Goal: Information Seeking & Learning: Learn about a topic

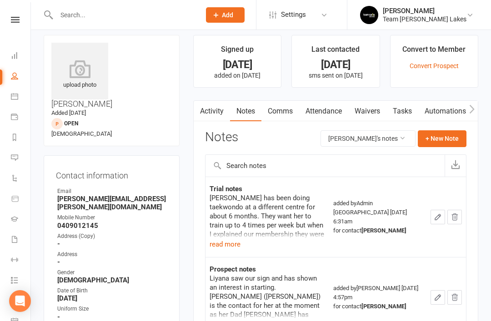
click at [225, 243] on button "read more" at bounding box center [224, 244] width 31 height 11
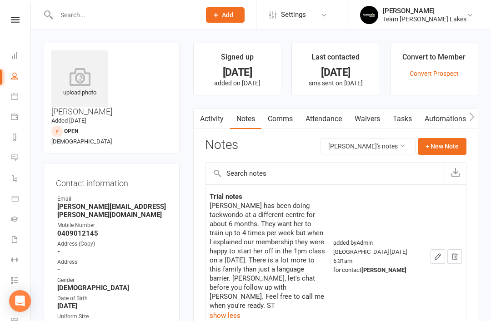
click at [14, 89] on link "Calendar" at bounding box center [21, 97] width 20 height 20
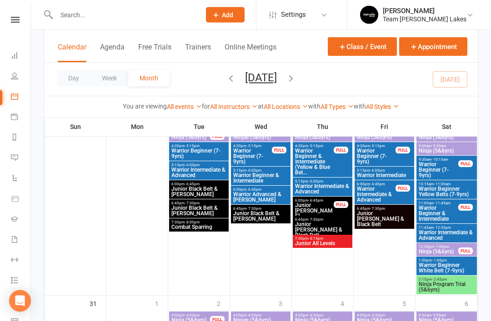
scroll to position [808, 0]
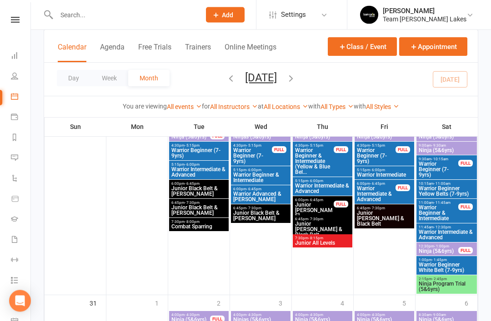
click at [441, 282] on span "Ninja Program Trial (5&6yrs)" at bounding box center [446, 287] width 57 height 11
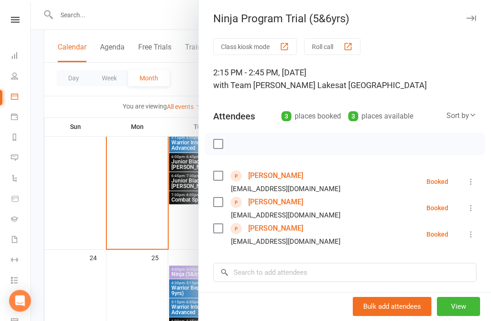
scroll to position [671, 0]
click at [15, 141] on link "Reports" at bounding box center [21, 138] width 20 height 20
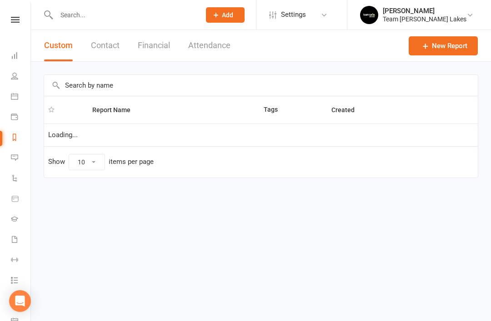
click at [20, 136] on link "Reports" at bounding box center [21, 138] width 20 height 20
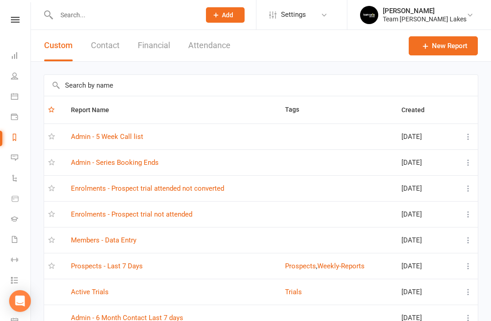
click at [121, 266] on link "Prospects - Last 7 Days" at bounding box center [107, 266] width 72 height 8
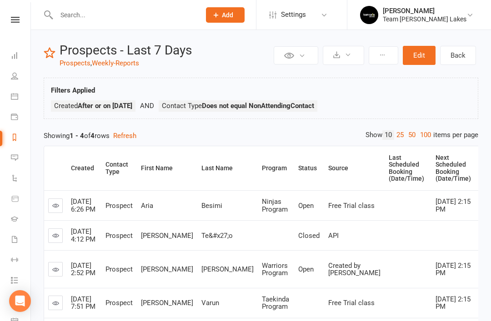
scroll to position [59, 0]
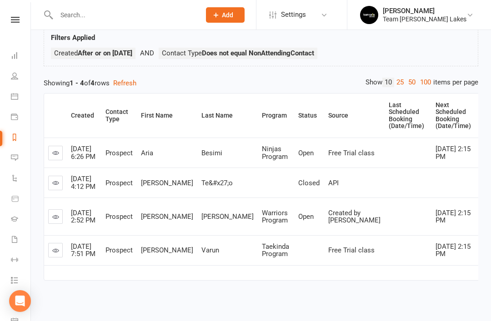
click at [55, 254] on icon at bounding box center [55, 250] width 7 height 7
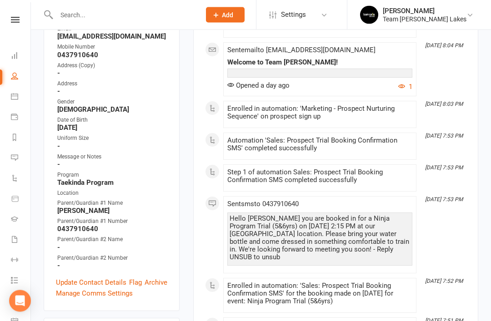
scroll to position [181, 0]
click at [84, 277] on link "Update Contact Details" at bounding box center [91, 282] width 70 height 11
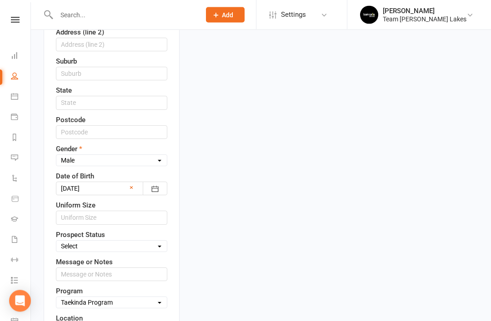
scroll to position [348, 0]
click at [161, 241] on select "Select Open Closed Website Lead Term Follow Up Waiting List Re-Target Funnel 1s…" at bounding box center [111, 246] width 110 height 10
select select "Open"
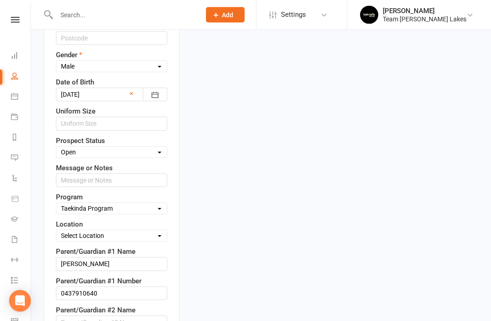
click at [155, 204] on select "Select Taekinda Program Ninjas Program Warriors Program Juniors Program Black B…" at bounding box center [111, 209] width 110 height 10
select select "Ninjas Program"
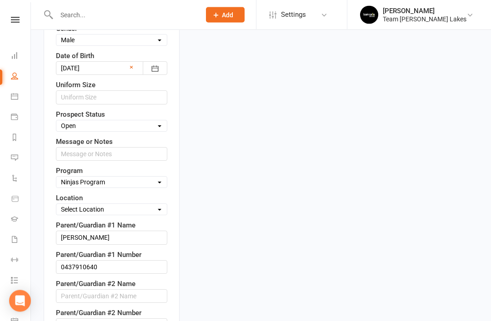
scroll to position [468, 0]
click at [149, 204] on select "Select Location Taekwondo Room" at bounding box center [111, 209] width 110 height 10
select select "0"
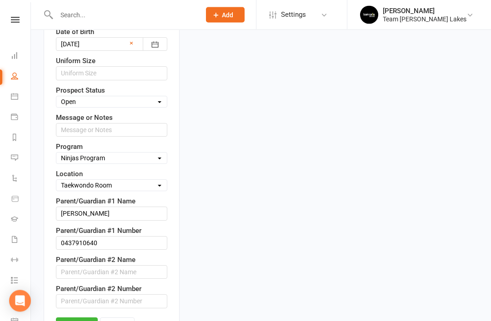
scroll to position [492, 0]
click at [79, 317] on link "Save" at bounding box center [77, 325] width 42 height 16
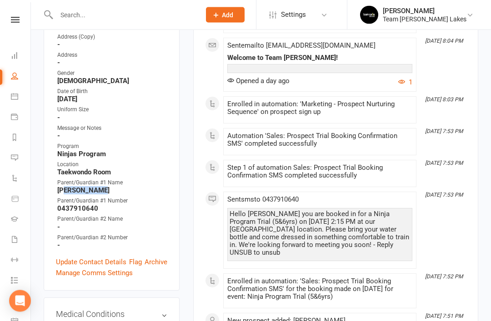
scroll to position [210, 0]
copy strong "Varun Dinesh"
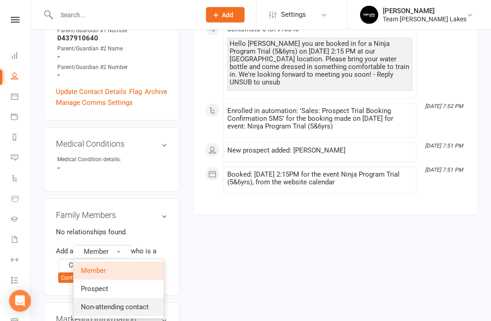
click at [126, 303] on span "Non-attending contact" at bounding box center [115, 307] width 68 height 8
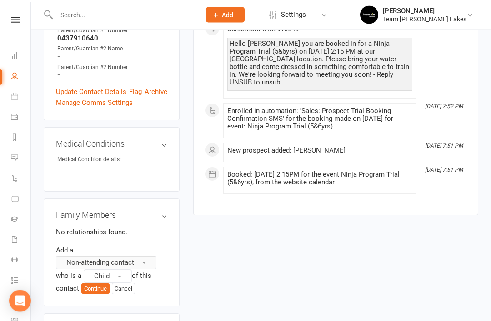
scroll to position [380, 0]
click at [122, 269] on button "Child" at bounding box center [108, 276] width 48 height 14
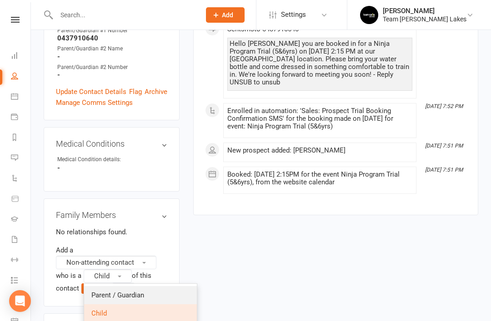
click at [132, 291] on span "Parent / Guardian" at bounding box center [117, 295] width 53 height 8
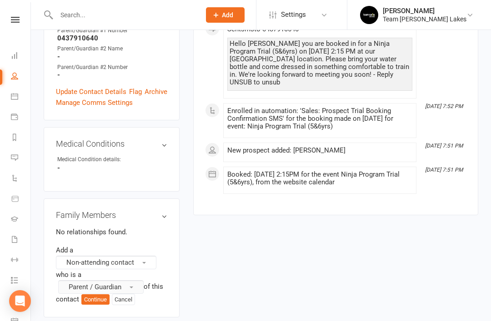
click at [97, 294] on button "Continue" at bounding box center [95, 299] width 28 height 11
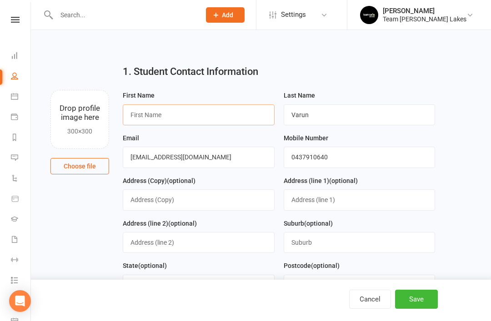
click at [211, 113] on input "text" at bounding box center [199, 114] width 152 height 21
paste input "Varun Dinesh"
type input "Varun Dinesh"
click at [327, 120] on input "Varun" at bounding box center [359, 114] width 152 height 21
type input "V"
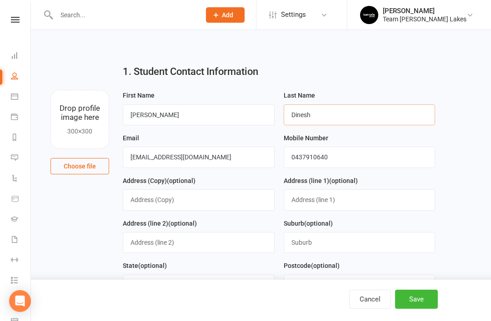
type input "Dinesh"
click at [188, 119] on input "Varun Dinesh" at bounding box center [199, 114] width 152 height 21
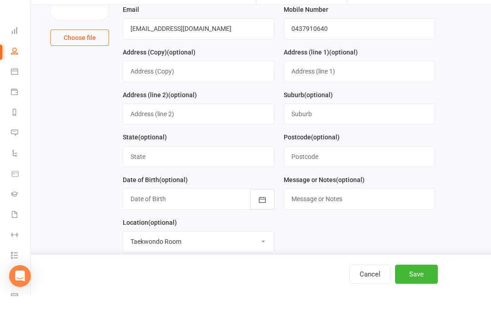
scroll to position [116, 0]
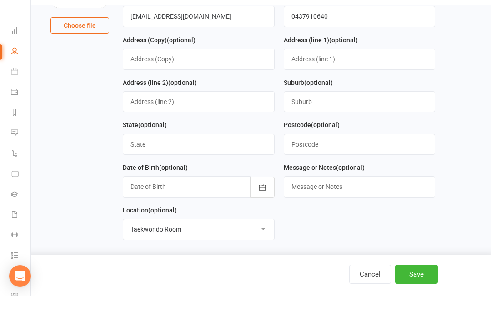
type input "Varun"
click at [419, 302] on button "Save" at bounding box center [416, 299] width 43 height 19
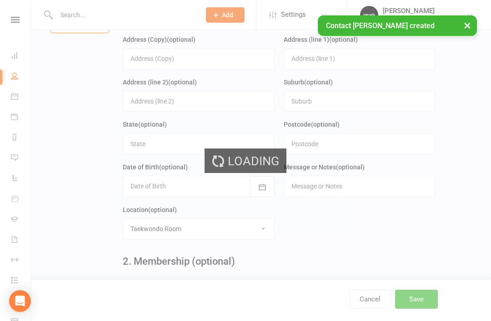
scroll to position [0, 0]
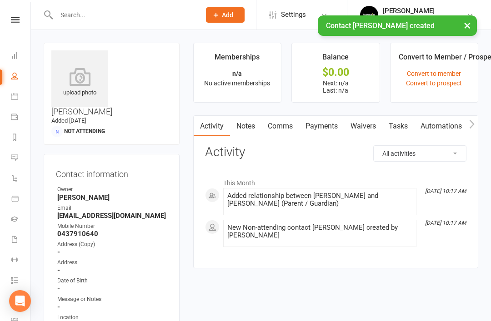
click at [366, 128] on link "Waivers" at bounding box center [363, 126] width 38 height 21
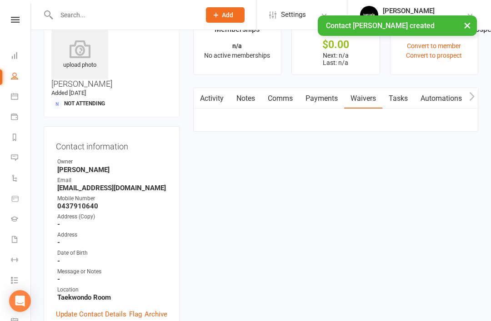
scroll to position [29, 0]
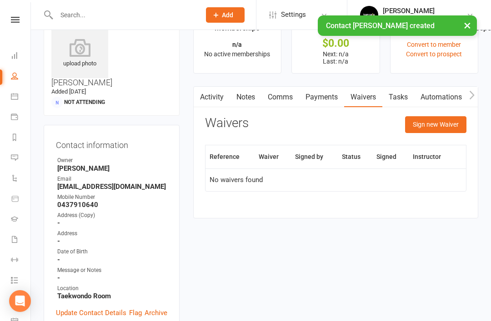
click at [442, 127] on button "Sign new Waiver" at bounding box center [435, 124] width 61 height 16
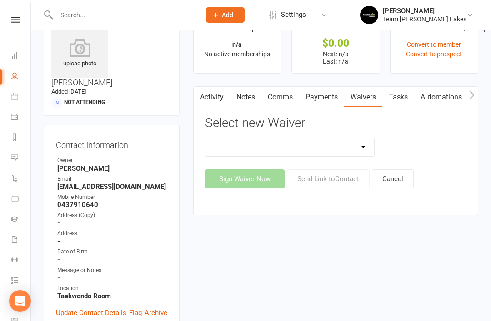
click at [352, 153] on select "Family Program Combination Member Waiver (3+ Family Members) Family Program Com…" at bounding box center [289, 147] width 169 height 18
select select "2"
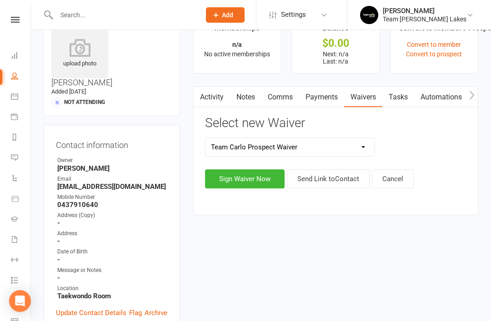
click at [350, 181] on button "Send Link to Contact" at bounding box center [328, 178] width 83 height 19
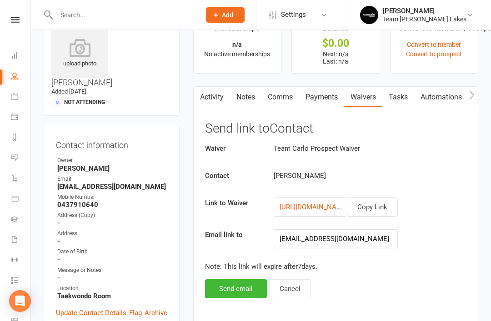
click at [238, 289] on button "Send email" at bounding box center [236, 288] width 62 height 19
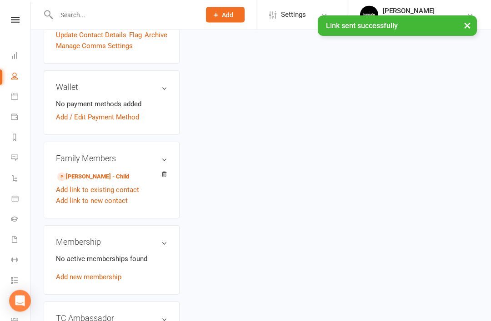
scroll to position [307, 0]
click at [103, 172] on link "Tanish Varun - Child" at bounding box center [93, 177] width 72 height 10
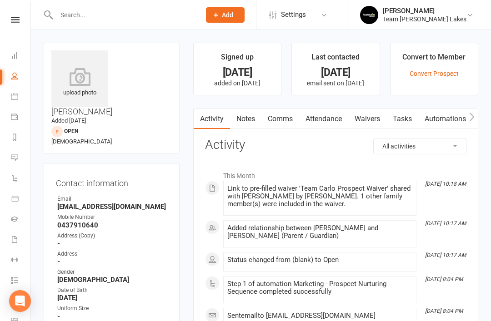
click at [13, 139] on icon at bounding box center [14, 137] width 7 height 7
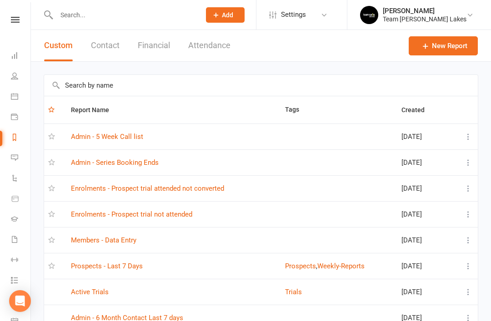
click at [183, 218] on link "Enrolments - Prospect trial not attended" at bounding box center [131, 214] width 121 height 8
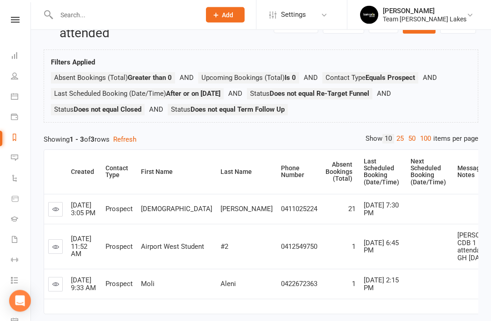
scroll to position [64, 0]
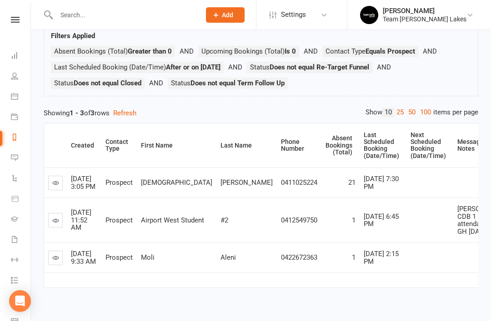
click at [57, 265] on link at bounding box center [55, 258] width 15 height 15
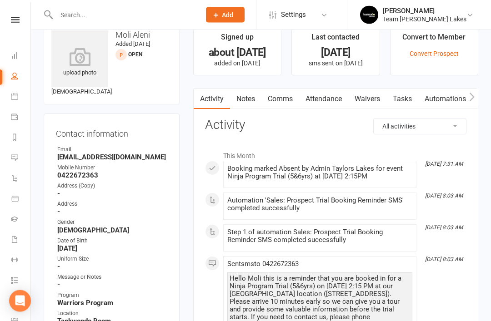
scroll to position [31, 0]
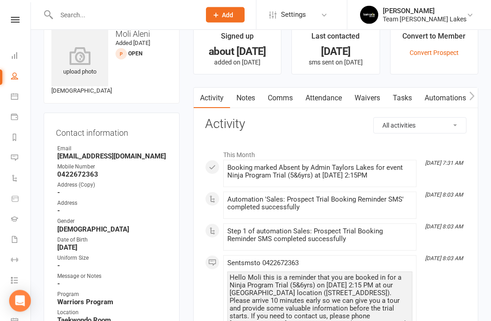
click at [248, 104] on link "Notes" at bounding box center [245, 98] width 31 height 21
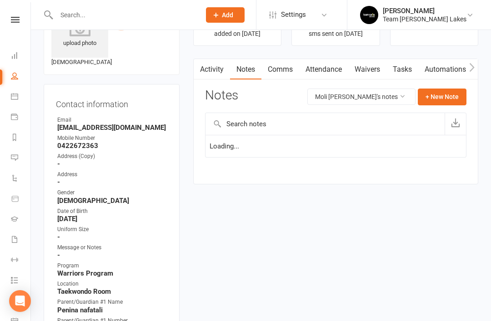
scroll to position [61, 0]
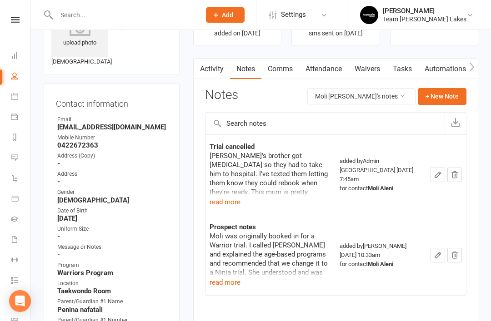
click at [229, 202] on button "read more" at bounding box center [224, 202] width 31 height 11
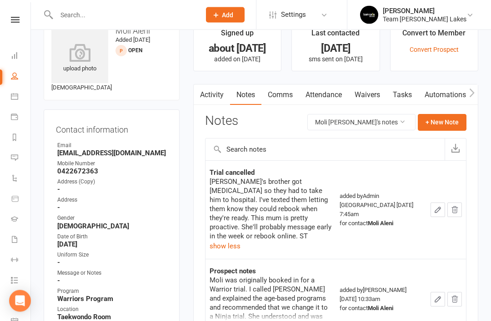
scroll to position [0, 0]
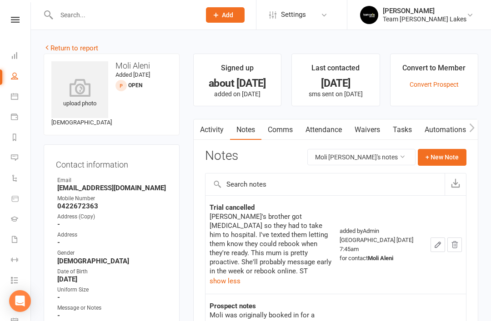
click at [57, 48] on link "Return to report" at bounding box center [71, 48] width 55 height 8
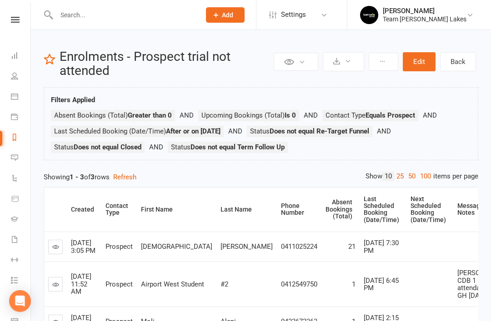
click at [14, 138] on icon at bounding box center [14, 137] width 7 height 7
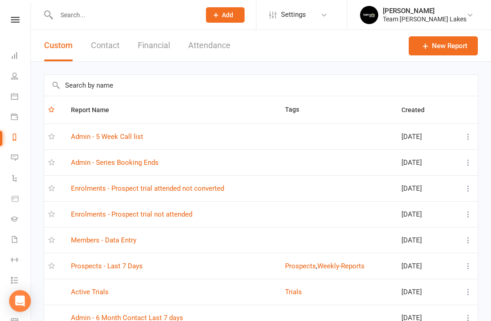
click at [209, 191] on link "Enrolments - Prospect trial attended not converted" at bounding box center [147, 188] width 153 height 8
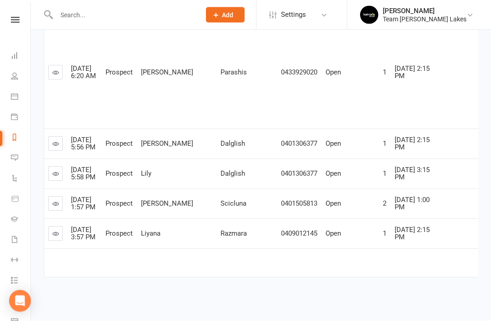
scroll to position [424, 0]
click at [55, 211] on link at bounding box center [55, 204] width 15 height 15
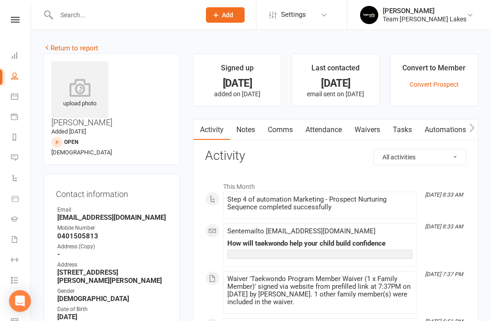
click at [62, 50] on link "Return to report" at bounding box center [71, 48] width 55 height 8
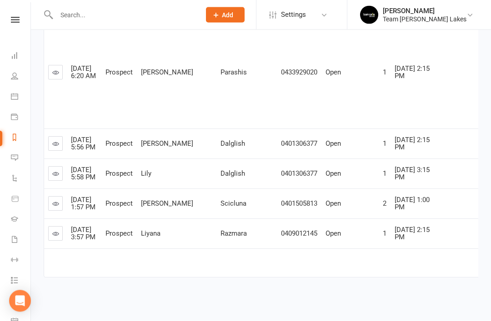
scroll to position [424, 0]
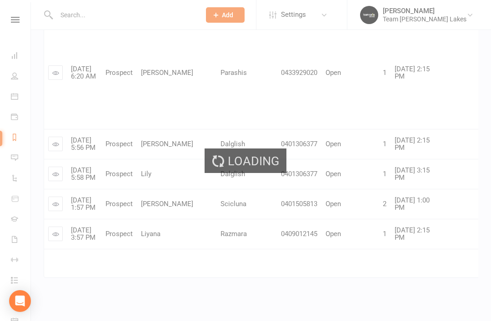
scroll to position [6, 0]
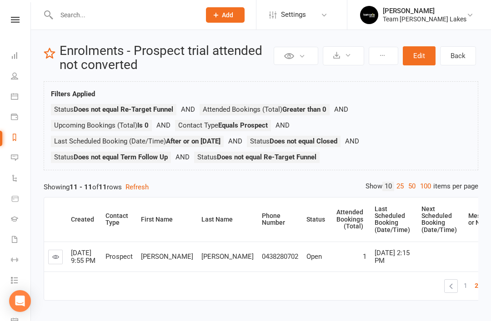
click at [53, 255] on icon at bounding box center [55, 256] width 7 height 7
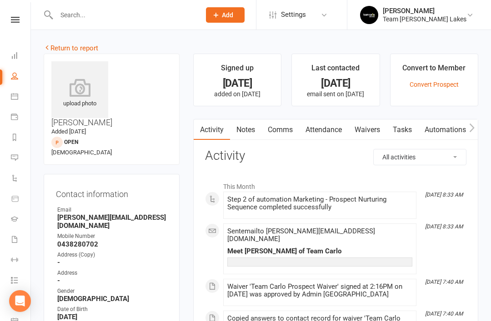
click at [246, 131] on link "Notes" at bounding box center [245, 129] width 31 height 21
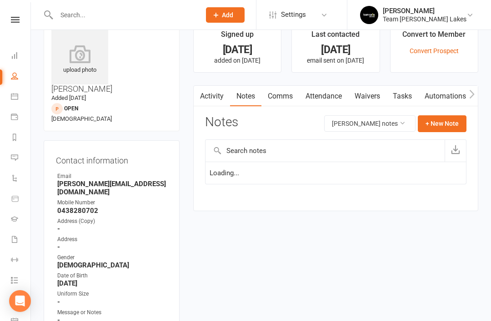
scroll to position [35, 0]
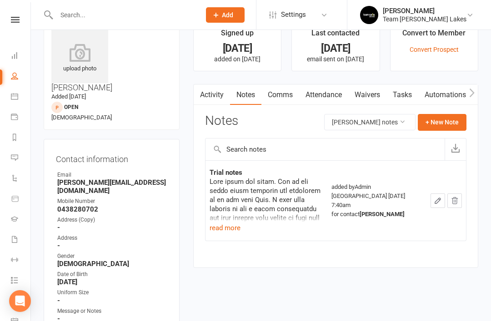
click at [229, 228] on button "read more" at bounding box center [224, 228] width 31 height 11
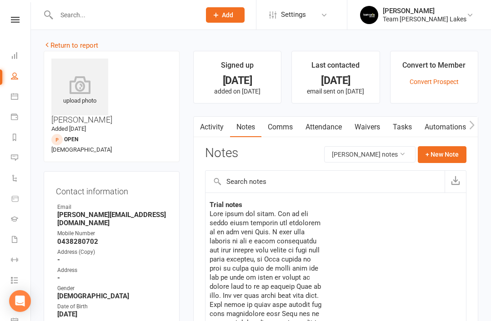
scroll to position [0, 0]
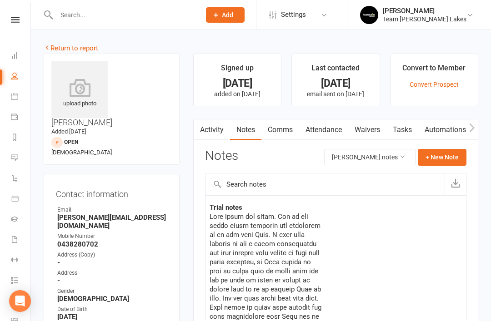
click at [67, 50] on link "Return to report" at bounding box center [71, 48] width 55 height 8
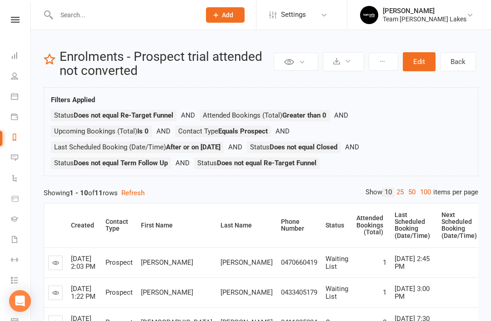
click at [13, 141] on link "Reports" at bounding box center [21, 138] width 20 height 20
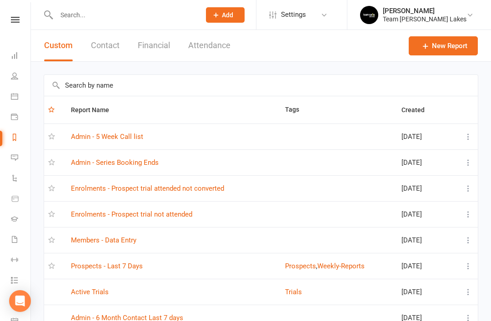
click at [129, 270] on link "Prospects - Last 7 Days" at bounding box center [107, 266] width 72 height 8
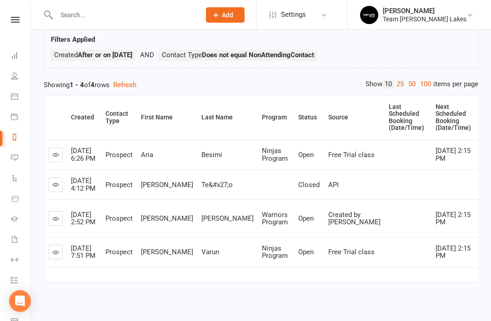
scroll to position [59, 0]
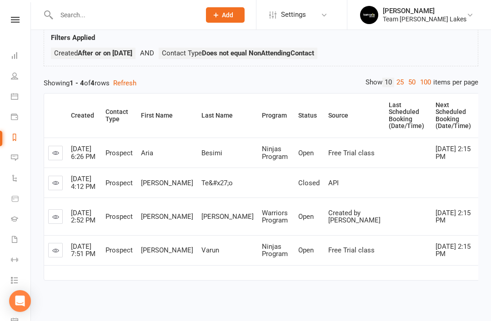
click at [57, 190] on link at bounding box center [55, 183] width 15 height 15
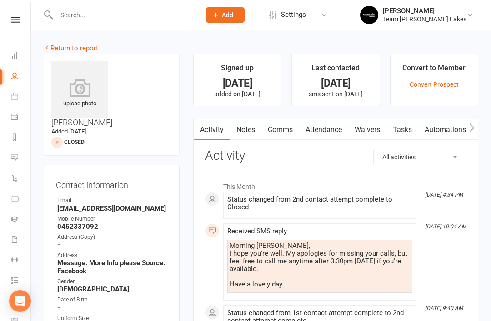
click at [57, 50] on link "Return to report" at bounding box center [71, 48] width 55 height 8
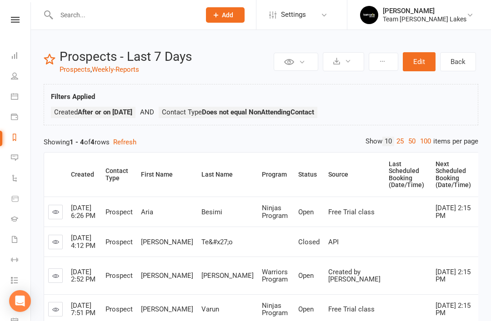
click at [17, 141] on link "Reports" at bounding box center [21, 138] width 20 height 20
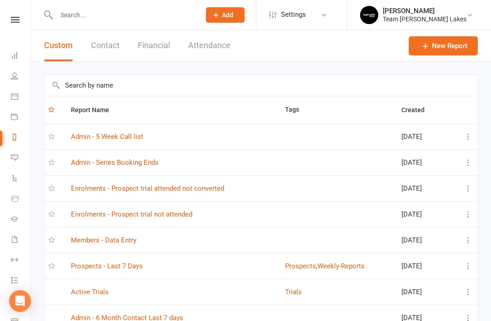
click at [130, 240] on link "Members - Data Entry" at bounding box center [103, 240] width 65 height 8
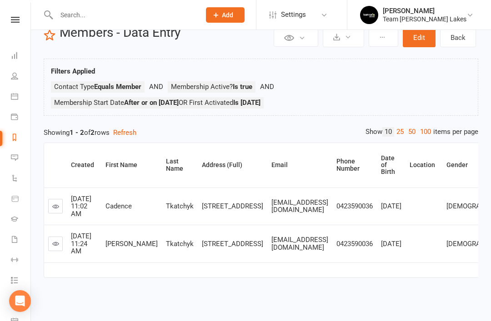
scroll to position [66, 0]
click at [51, 199] on link at bounding box center [55, 206] width 15 height 15
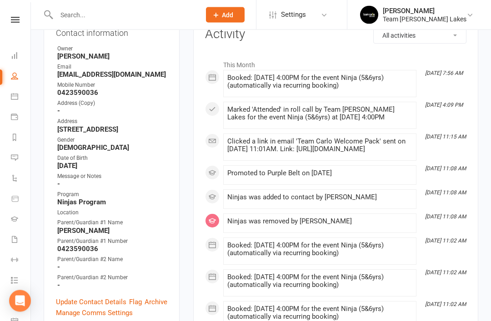
scroll to position [162, 0]
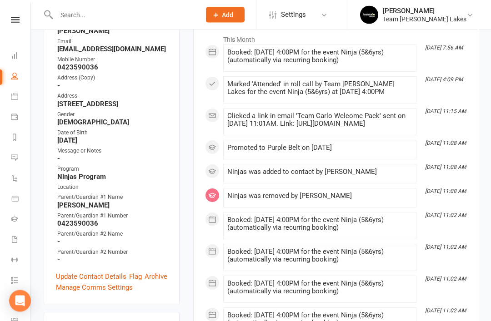
click at [84, 283] on link "Update Contact Details" at bounding box center [91, 277] width 70 height 11
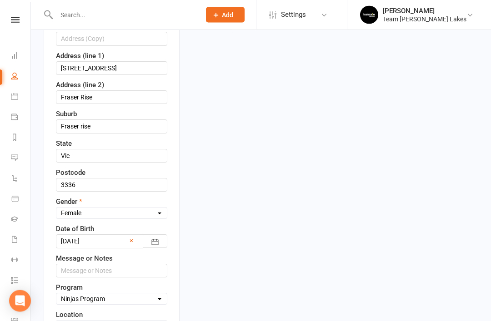
scroll to position [271, 0]
click at [107, 104] on input "Fraser Rise" at bounding box center [111, 97] width 111 height 14
type input "F"
click at [108, 133] on input "Fraser rise" at bounding box center [111, 126] width 111 height 14
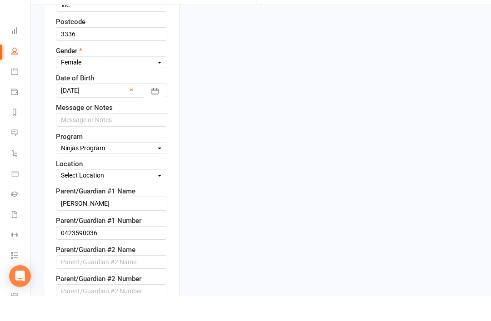
scroll to position [398, 0]
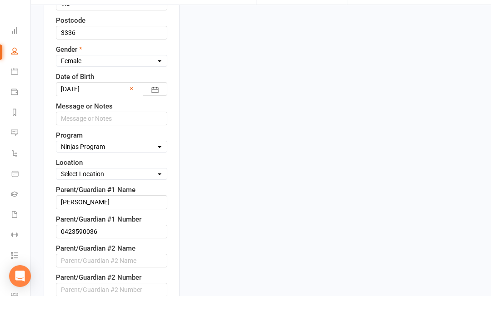
type input "Fraser Rise"
click at [153, 194] on select "Select Location Taekwondo Room" at bounding box center [111, 199] width 110 height 10
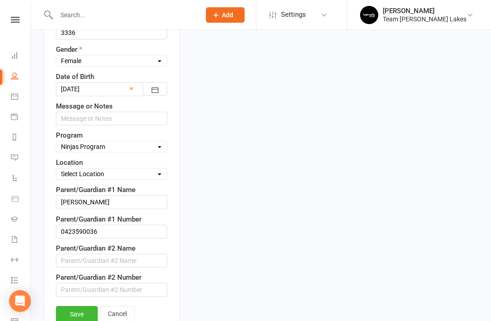
select select "0"
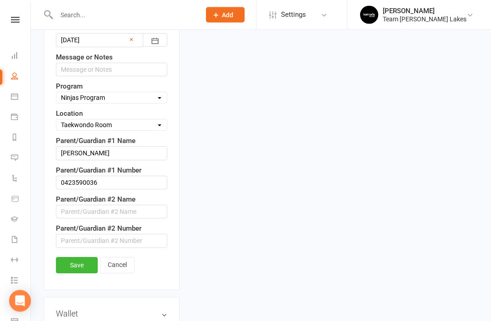
click at [73, 274] on link "Save" at bounding box center [77, 266] width 42 height 16
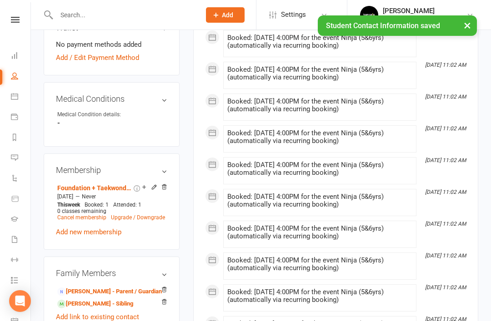
click at [99, 309] on link "Celeste Tkatchyk - Sibling" at bounding box center [95, 304] width 76 height 10
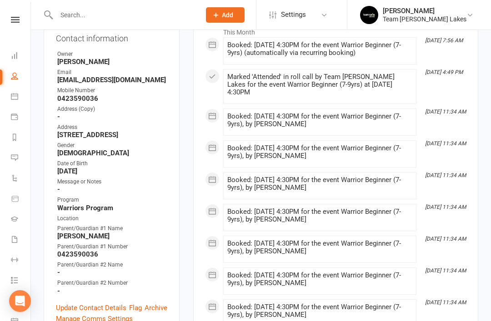
click at [91, 302] on link "Update Contact Details" at bounding box center [91, 307] width 70 height 11
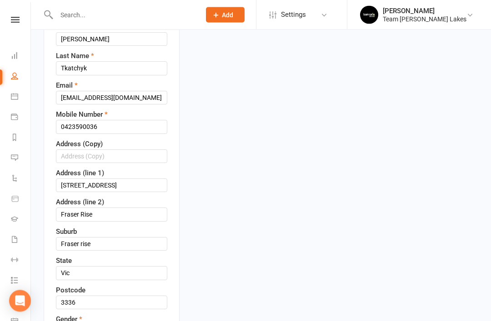
scroll to position [202, 0]
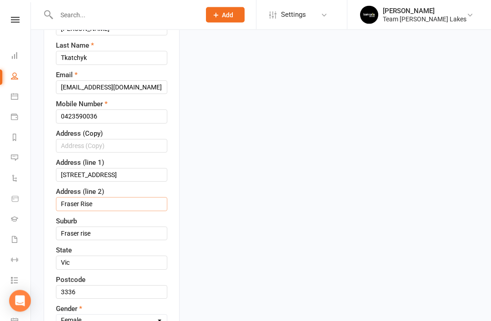
click at [109, 198] on input "Fraser Rise" at bounding box center [111, 205] width 111 height 14
type input "F"
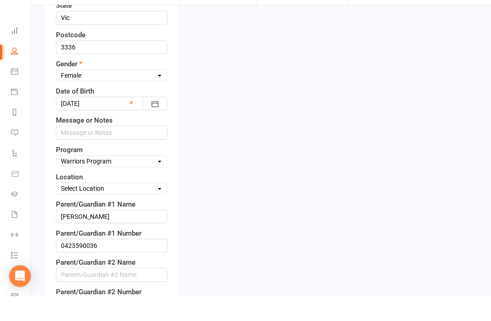
scroll to position [435, 0]
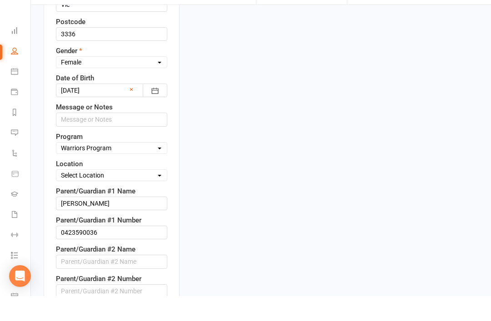
type input "Fraser Rise"
click at [142, 195] on select "Select Location Taekwondo Room" at bounding box center [111, 200] width 110 height 10
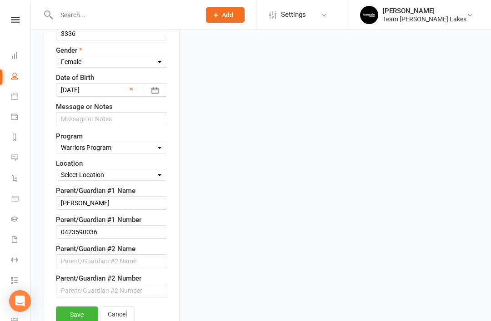
select select "0"
click at [76, 307] on link "Save" at bounding box center [77, 315] width 42 height 16
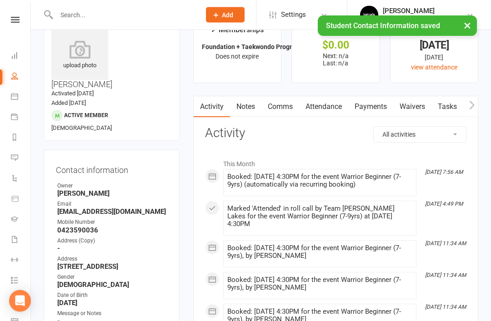
scroll to position [0, 0]
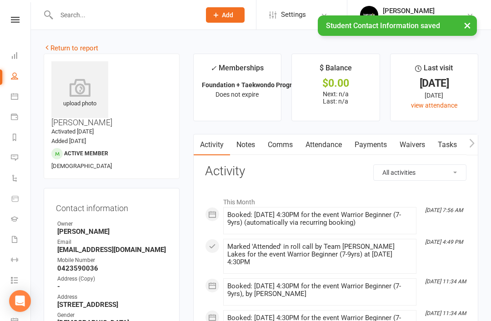
click at [414, 144] on link "Waivers" at bounding box center [412, 144] width 38 height 21
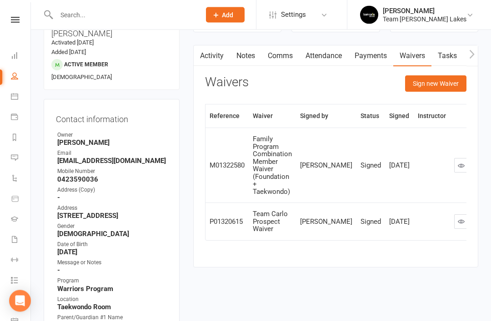
scroll to position [89, 0]
click at [457, 223] on icon at bounding box center [460, 221] width 7 height 7
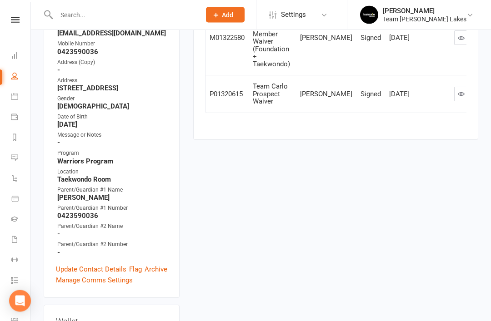
scroll to position [231, 0]
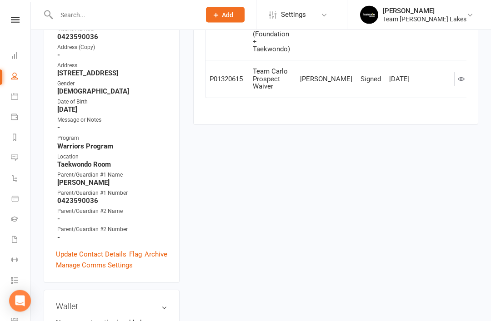
click at [94, 249] on link "Update Contact Details" at bounding box center [91, 254] width 70 height 11
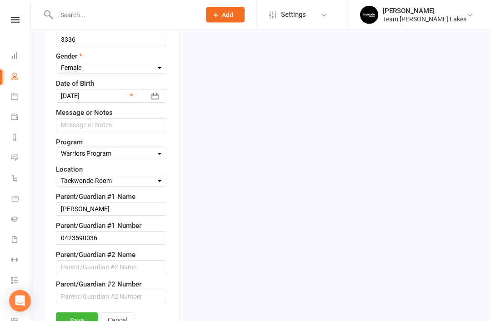
scroll to position [461, 0]
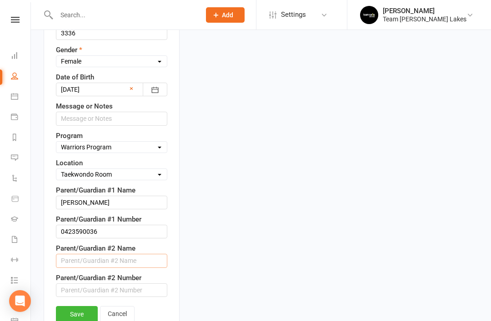
click at [129, 254] on input "text" at bounding box center [111, 261] width 111 height 14
type input "James"
click at [119, 283] on input "text" at bounding box center [111, 290] width 111 height 14
paste input "0412433158"
type input "0412433158"
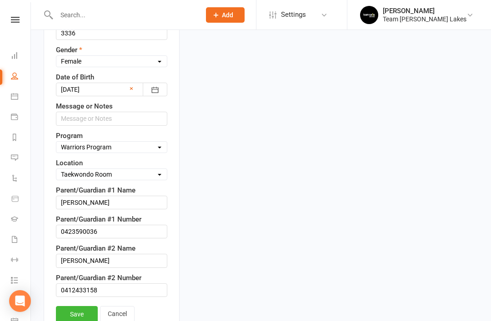
click at [77, 306] on link "Save" at bounding box center [77, 314] width 42 height 16
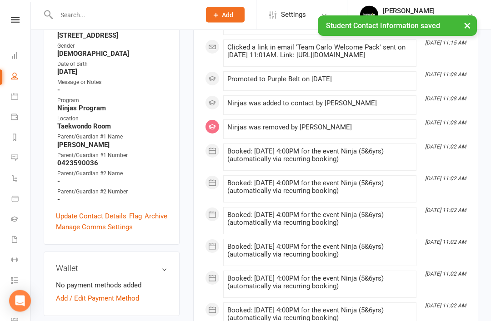
scroll to position [231, 0]
click at [93, 222] on link "Update Contact Details" at bounding box center [91, 216] width 70 height 11
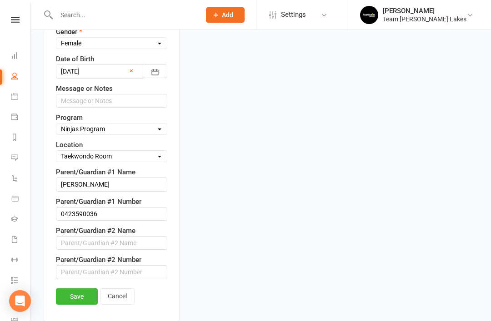
scroll to position [441, 0]
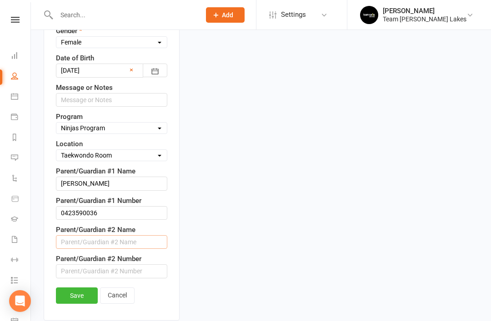
click at [130, 249] on input "text" at bounding box center [111, 242] width 111 height 14
type input "James"
click at [109, 278] on input "text" at bounding box center [111, 271] width 111 height 14
paste input "0412433158"
type input "0412433158"
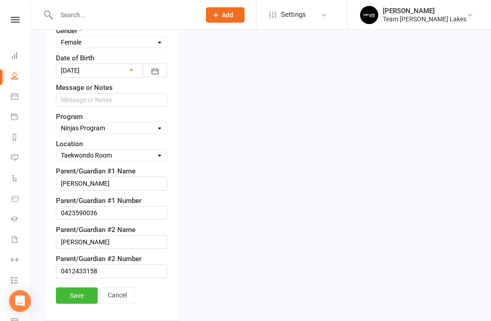
click at [79, 304] on link "Save" at bounding box center [77, 296] width 42 height 16
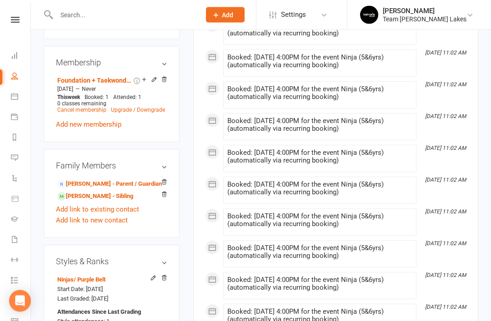
scroll to position [580, 0]
click at [109, 201] on link "Celeste Tkatchyk - Sibling" at bounding box center [95, 197] width 76 height 10
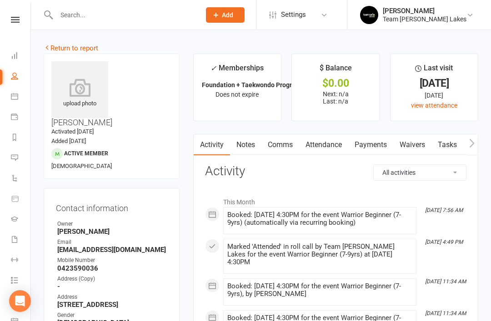
click at [60, 50] on link "Return to report" at bounding box center [71, 48] width 55 height 8
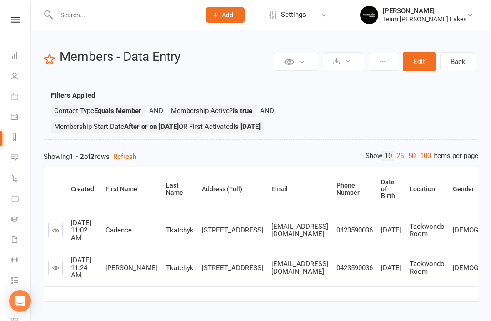
click at [13, 138] on icon at bounding box center [14, 137] width 7 height 7
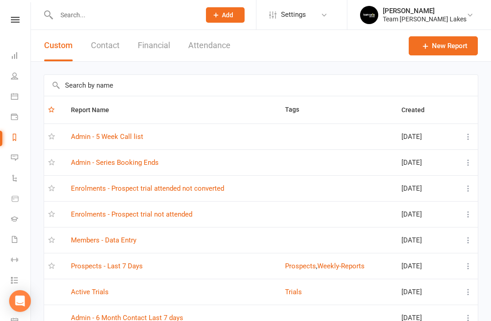
click at [144, 163] on link "Admin - Series Booking Ends" at bounding box center [115, 163] width 88 height 8
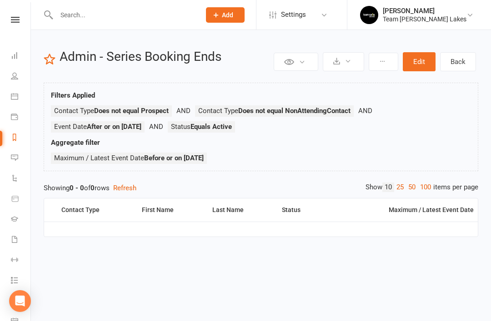
click at [7, 143] on li "Reports" at bounding box center [15, 138] width 30 height 20
click at [18, 139] on icon at bounding box center [14, 137] width 7 height 7
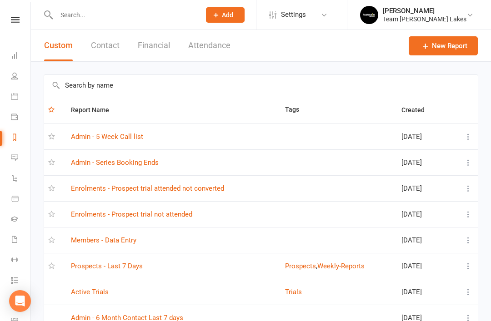
click at [174, 86] on input "text" at bounding box center [260, 85] width 433 height 21
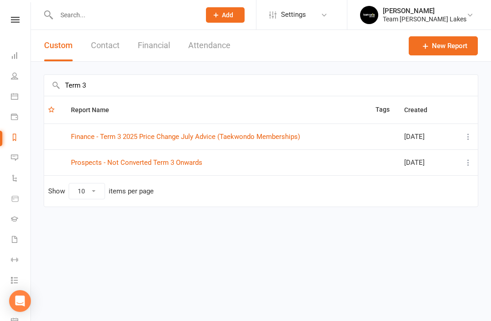
type input "Term 3"
click at [181, 159] on link "Prospects - Not Converted Term 3 Onwards" at bounding box center [136, 163] width 131 height 8
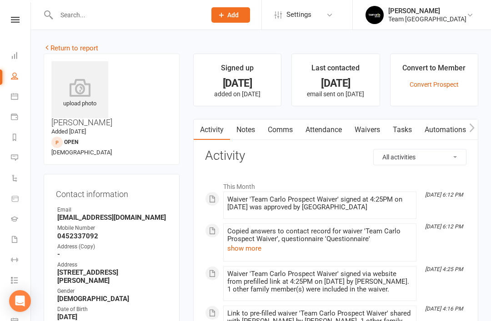
click at [13, 139] on icon at bounding box center [14, 137] width 7 height 7
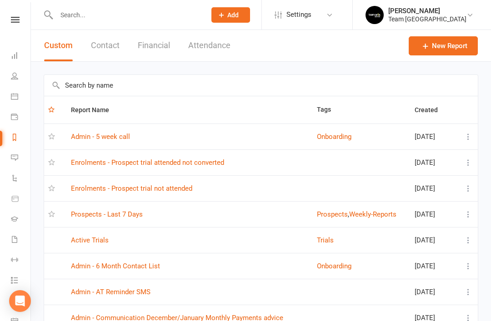
click at [131, 218] on link "Prospects - Last 7 Days" at bounding box center [107, 214] width 72 height 8
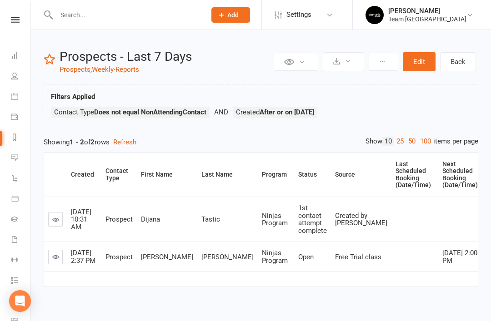
click at [12, 143] on link "Reports" at bounding box center [21, 138] width 20 height 20
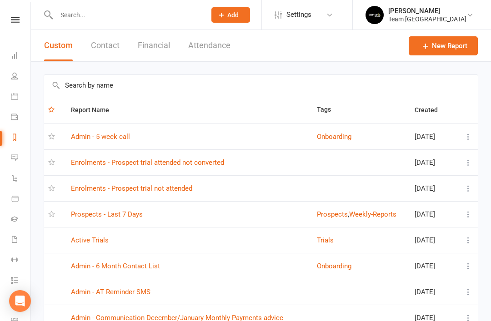
click at [177, 192] on link "Enrolments - Prospect trial not attended" at bounding box center [131, 188] width 121 height 8
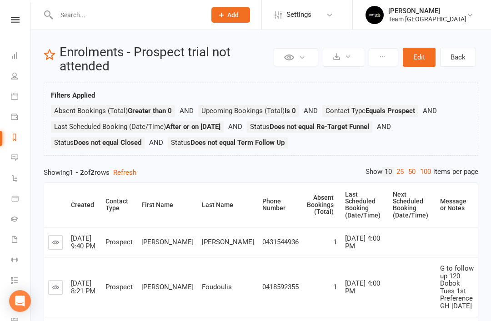
scroll to position [20, 0]
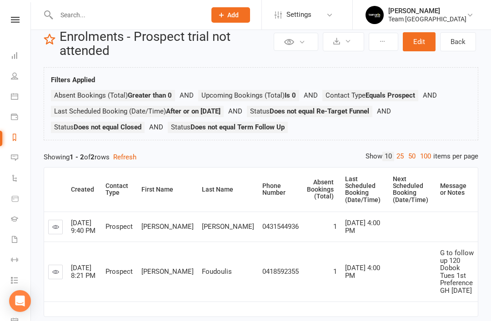
click at [14, 140] on icon at bounding box center [14, 137] width 7 height 7
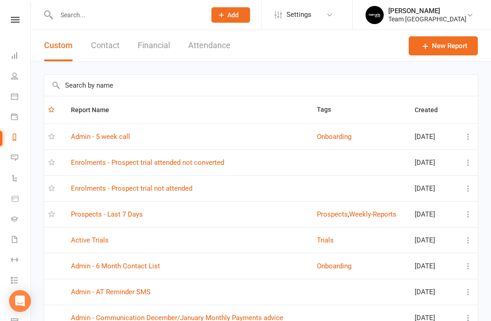
click at [194, 162] on link "Enrolments - Prospect trial attended not converted" at bounding box center [147, 163] width 153 height 8
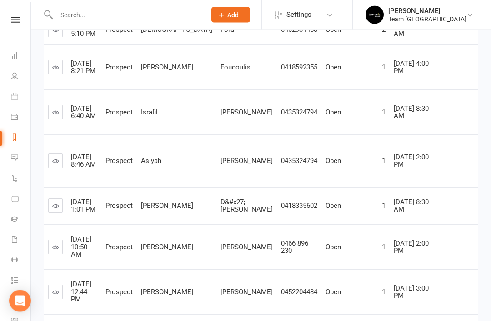
scroll to position [263, 0]
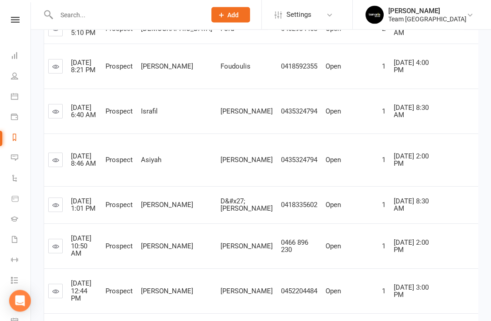
click at [53, 164] on icon at bounding box center [55, 160] width 7 height 7
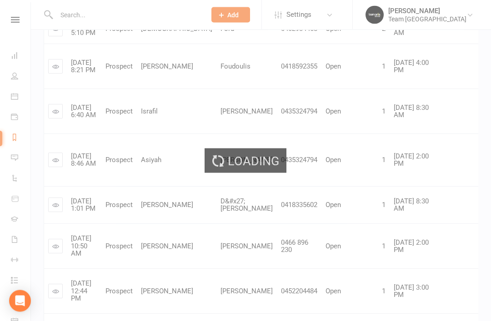
scroll to position [264, 0]
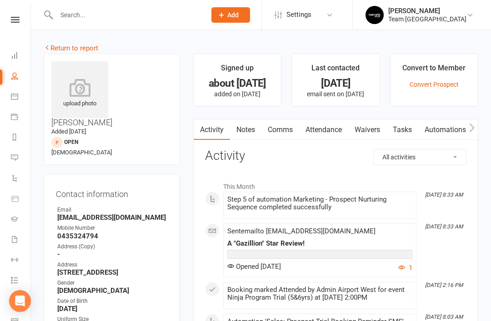
click at [249, 130] on link "Notes" at bounding box center [245, 129] width 31 height 21
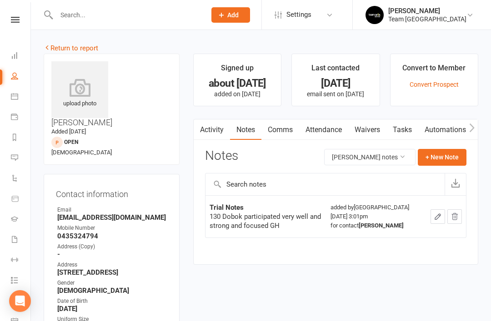
click at [55, 44] on link "Return to report" at bounding box center [71, 48] width 55 height 8
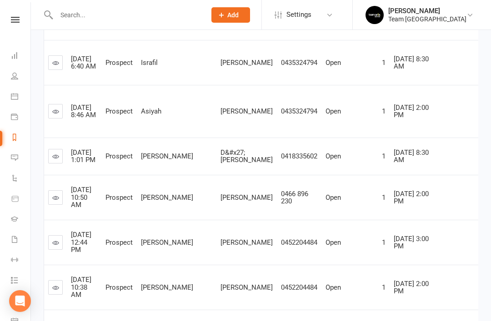
scroll to position [314, 0]
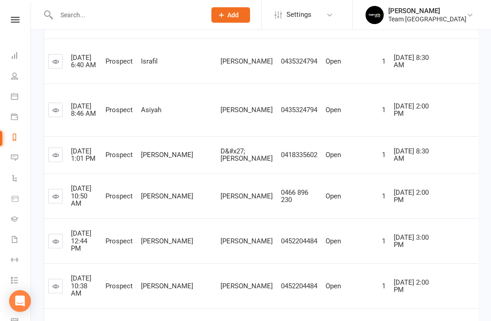
click at [59, 162] on link at bounding box center [55, 155] width 15 height 15
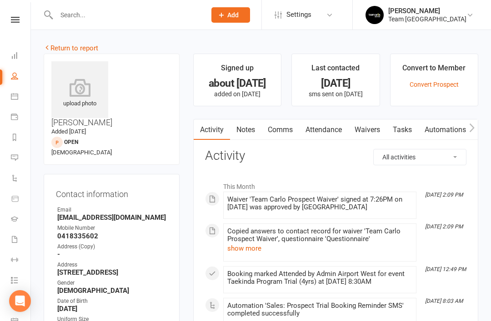
click at [247, 134] on link "Notes" at bounding box center [245, 129] width 31 height 21
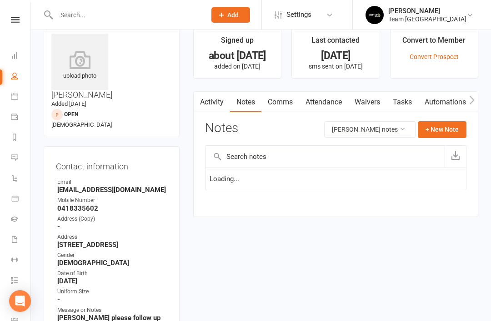
scroll to position [29, 0]
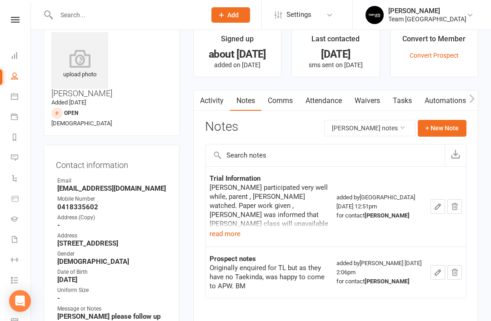
click at [222, 237] on button "read more" at bounding box center [224, 233] width 31 height 11
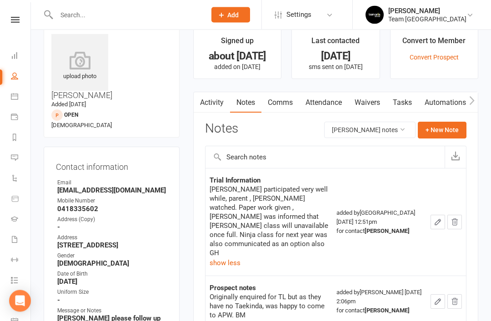
scroll to position [0, 0]
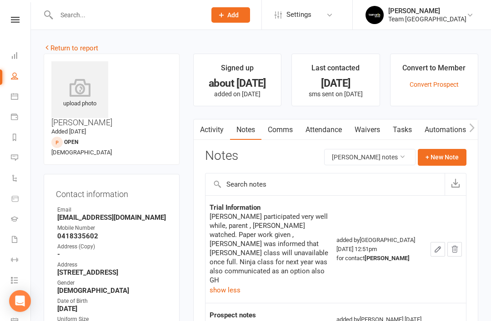
click at [61, 51] on link "Return to report" at bounding box center [71, 48] width 55 height 8
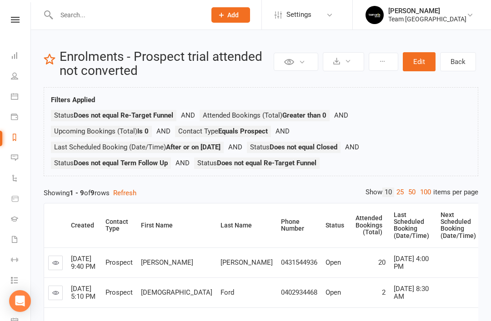
click at [7, 138] on li "Reports" at bounding box center [15, 138] width 30 height 20
click at [19, 141] on link "Reports" at bounding box center [21, 138] width 20 height 20
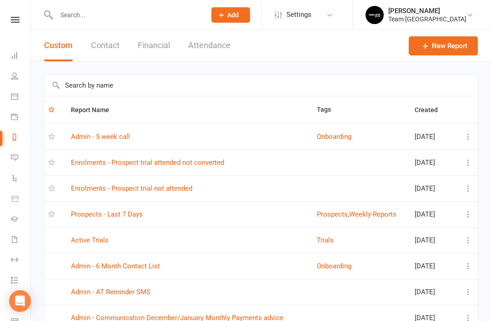
click at [135, 218] on link "Prospects - Last 7 Days" at bounding box center [107, 214] width 72 height 8
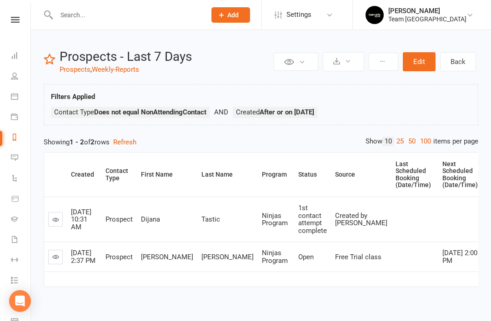
click at [50, 218] on link at bounding box center [55, 219] width 15 height 15
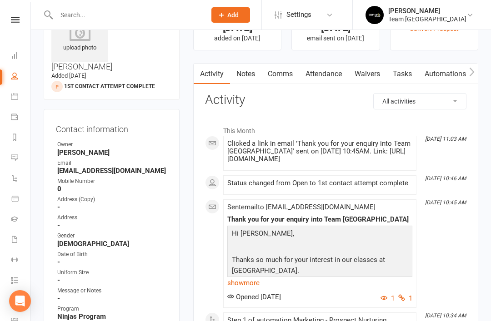
scroll to position [59, 0]
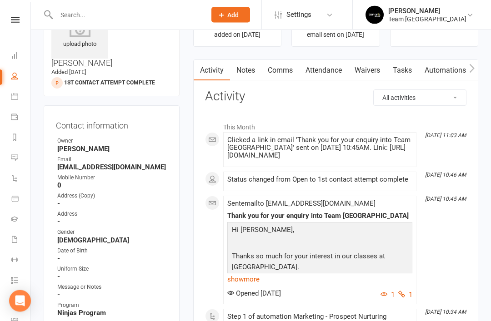
click at [243, 280] on link "show more" at bounding box center [319, 279] width 185 height 13
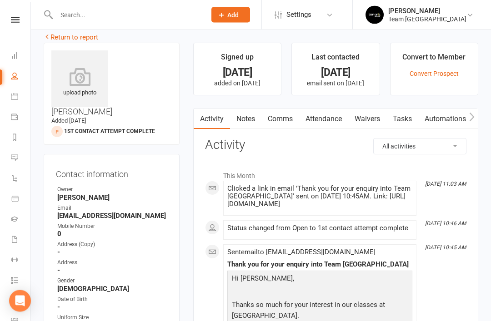
scroll to position [0, 0]
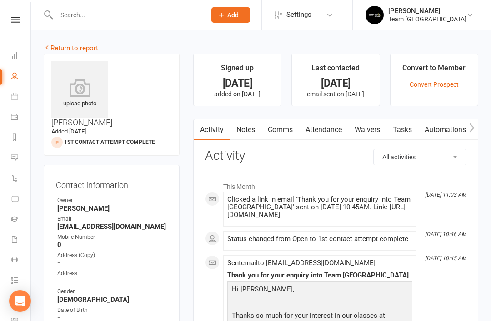
click at [279, 135] on link "Comms" at bounding box center [280, 129] width 38 height 21
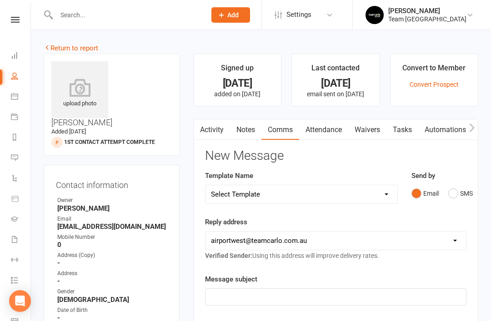
click at [394, 242] on select "hello@clubworx.com airportwest@teamcarlo.com.au carlo+apw@teamcarlo.com.au carl…" at bounding box center [335, 241] width 260 height 18
select select "8"
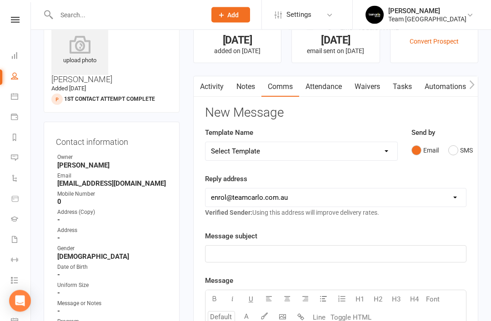
scroll to position [45, 0]
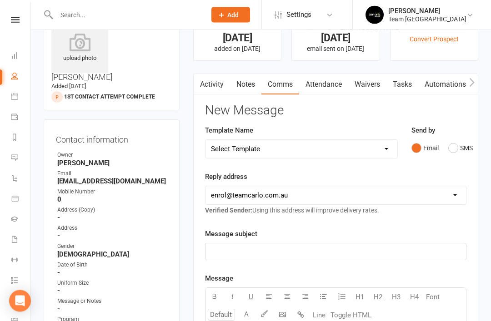
click at [281, 249] on p "﻿" at bounding box center [335, 252] width 249 height 11
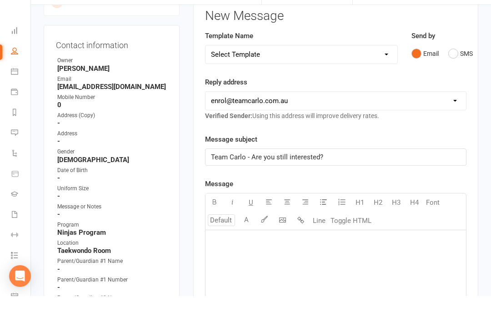
scroll to position [124, 0]
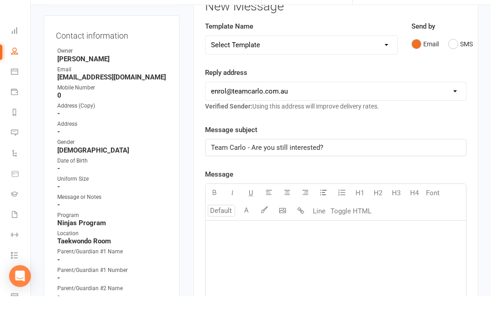
click at [261, 246] on div "﻿" at bounding box center [335, 314] width 260 height 136
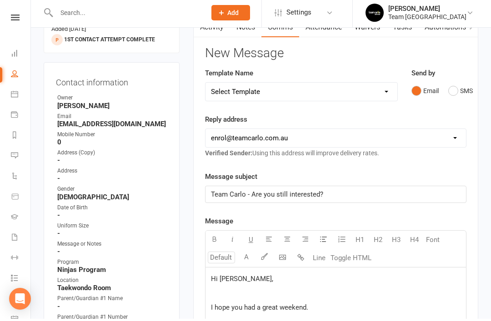
scroll to position [251, 0]
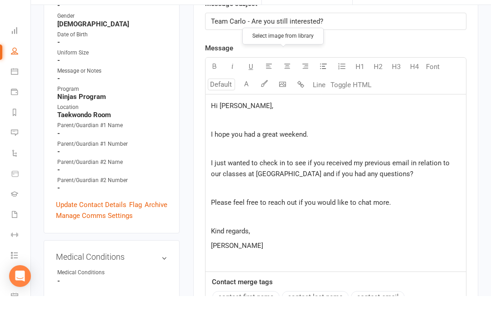
click at [284, 101] on button "button" at bounding box center [282, 110] width 18 height 18
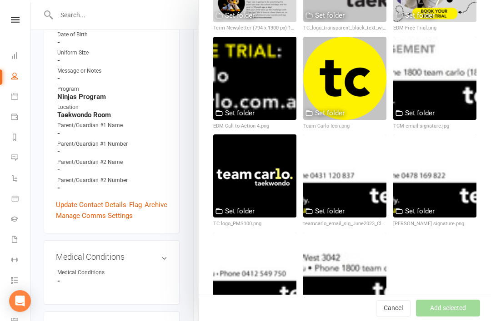
scroll to position [474, 0]
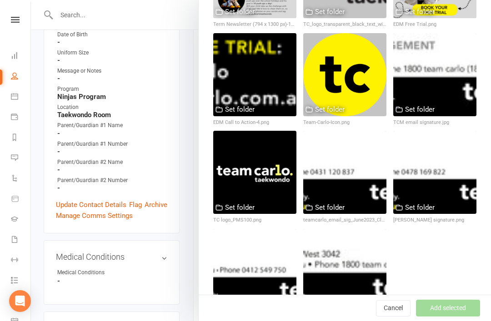
click at [451, 180] on div at bounding box center [434, 172] width 83 height 83
click at [449, 317] on button "Add selected" at bounding box center [448, 308] width 64 height 16
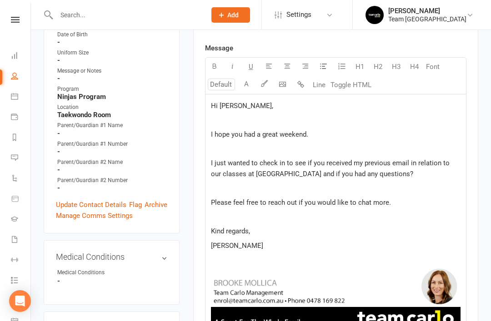
click at [216, 272] on span at bounding box center [335, 302] width 249 height 75
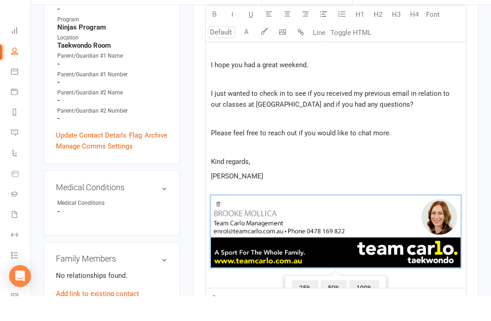
click at [223, 210] on p "﻿ ﻿ 25% 50% 100% ﻿" at bounding box center [335, 258] width 249 height 97
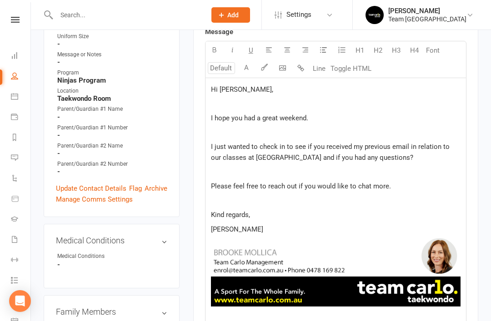
scroll to position [292, 0]
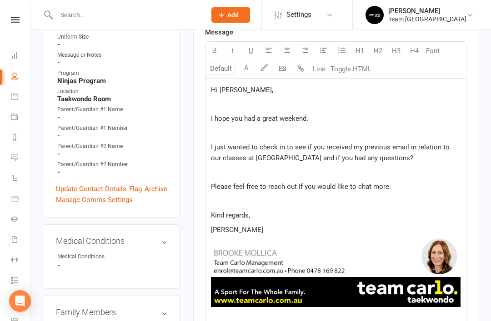
click at [287, 153] on span "I just wanted to check in to see if you received my previous email in relation …" at bounding box center [331, 152] width 240 height 19
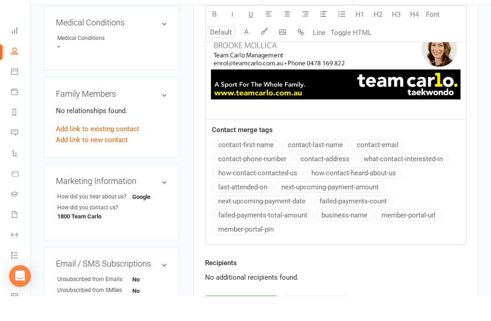
scroll to position [486, 0]
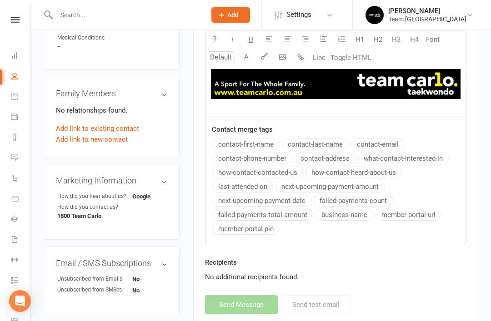
select select "1"
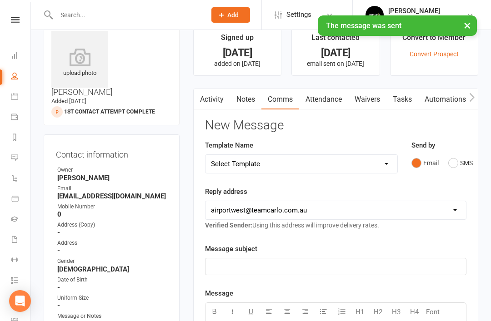
scroll to position [30, 0]
click at [215, 100] on link "Activity" at bounding box center [211, 99] width 36 height 21
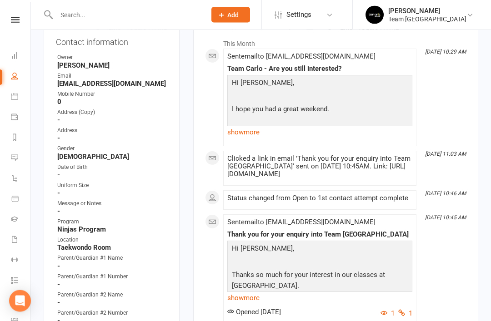
scroll to position [143, 0]
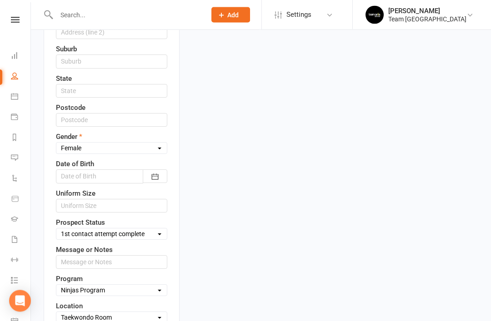
scroll to position [351, 0]
click at [155, 228] on select "Select Open Closed Website Lead Term Follow Up Waiting List Facebook Lead Re-Ta…" at bounding box center [111, 233] width 110 height 10
select select "2nd contact attempt complete"
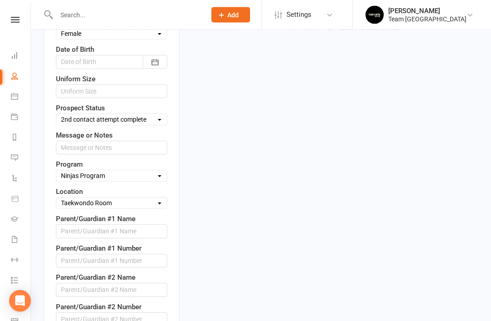
scroll to position [465, 0]
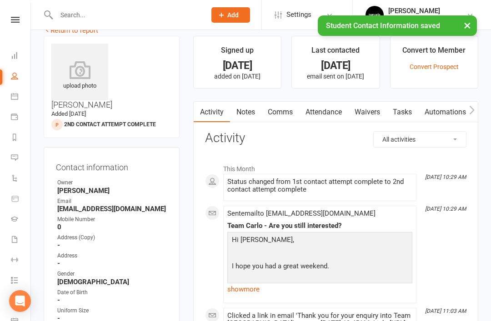
scroll to position [0, 0]
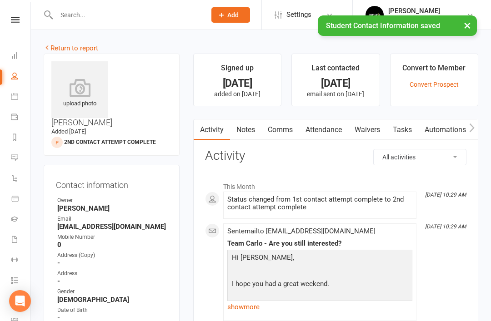
click at [55, 49] on link "Return to report" at bounding box center [71, 48] width 55 height 8
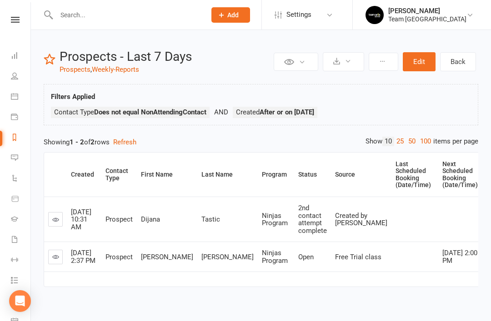
click at [17, 139] on icon at bounding box center [14, 137] width 7 height 7
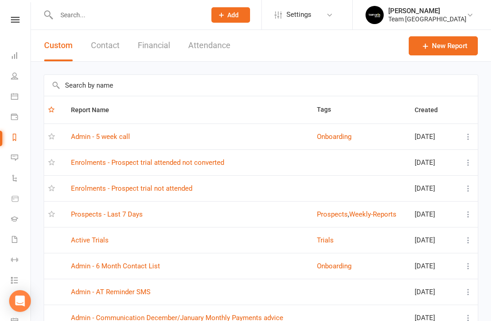
click at [175, 93] on input "text" at bounding box center [260, 85] width 433 height 21
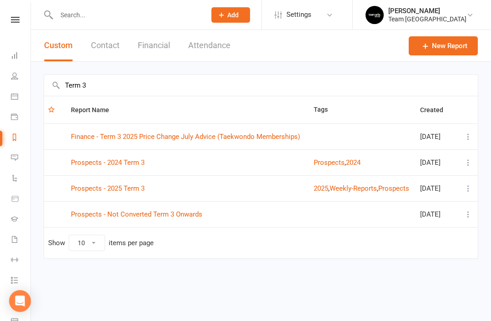
type input "Term 3"
click at [173, 211] on link "Prospects - Not Converted Term 3 Onwards" at bounding box center [136, 214] width 131 height 8
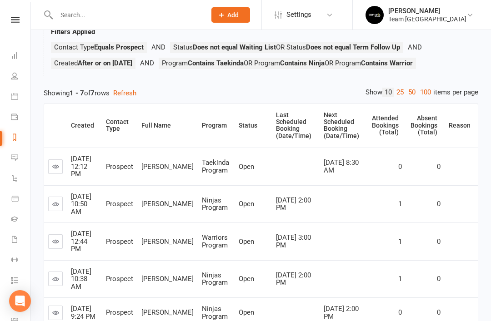
scroll to position [69, 0]
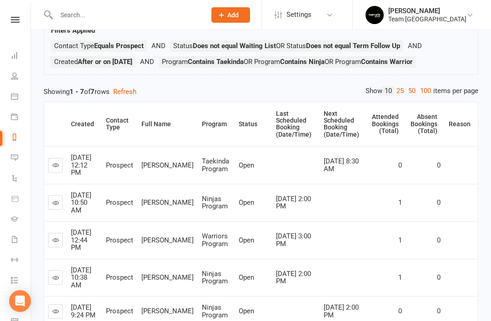
click at [55, 203] on icon at bounding box center [55, 202] width 7 height 7
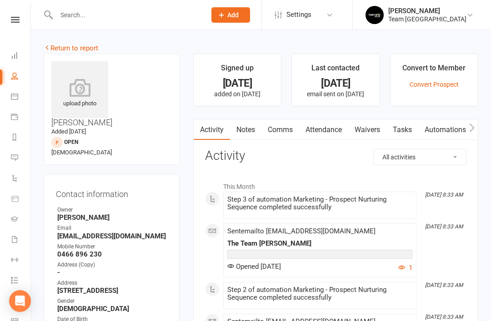
click at [59, 51] on link "Return to report" at bounding box center [71, 48] width 55 height 8
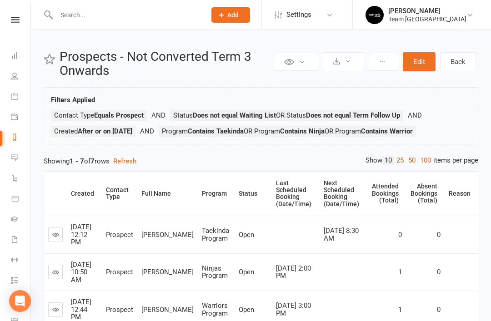
click at [131, 16] on input "text" at bounding box center [127, 15] width 146 height 13
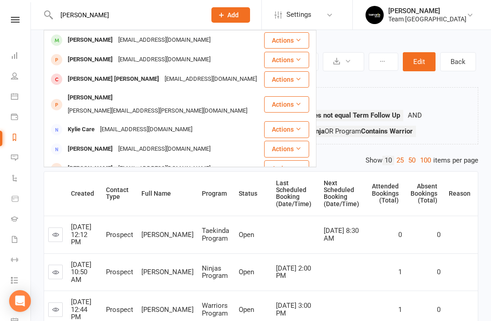
type input "Carter"
click at [98, 61] on div "Carter D'silva" at bounding box center [90, 59] width 50 height 13
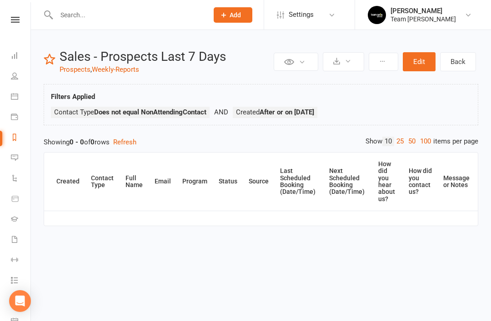
click at [14, 134] on icon at bounding box center [14, 137] width 7 height 7
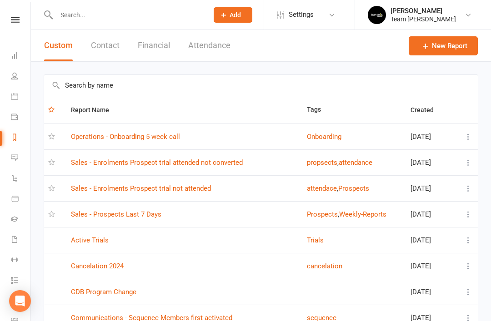
click at [147, 213] on link "Sales - Prospects Last 7 Days" at bounding box center [116, 214] width 90 height 8
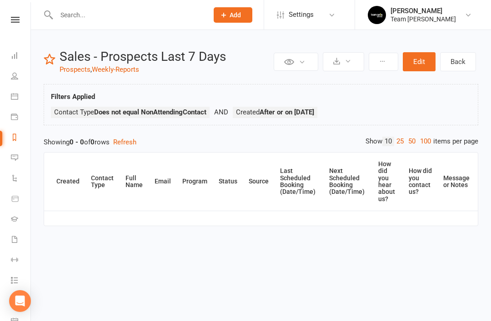
click at [14, 140] on icon at bounding box center [14, 137] width 7 height 7
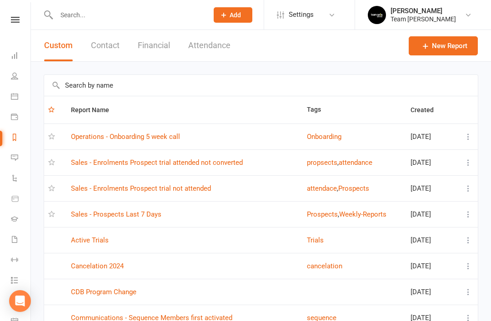
click at [195, 191] on link "Sales - Enrolments Prospect trial not attended" at bounding box center [141, 188] width 140 height 8
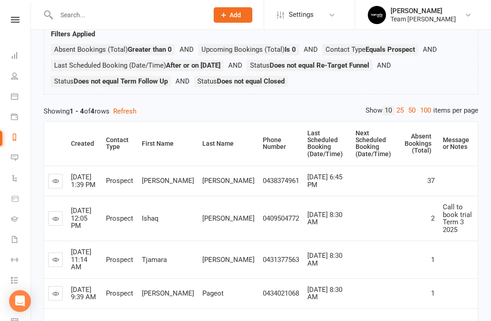
scroll to position [83, 0]
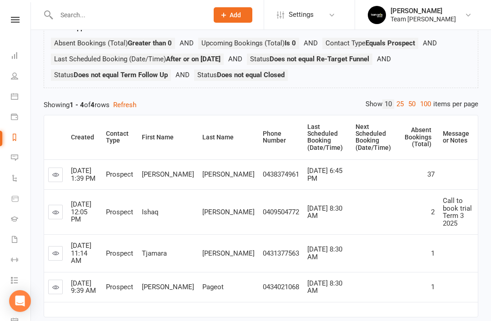
click at [52, 206] on link at bounding box center [55, 212] width 15 height 15
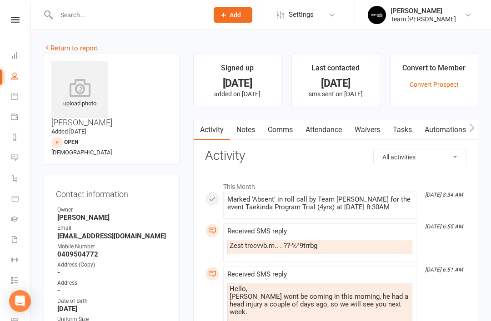
click at [14, 99] on icon at bounding box center [14, 96] width 7 height 7
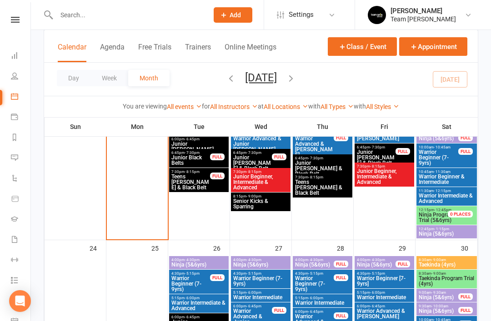
scroll to position [725, 0]
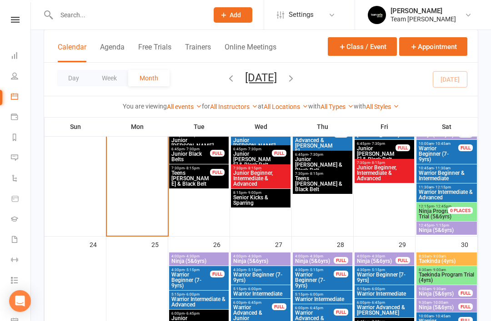
click at [451, 283] on div "8:30am - 9:00am Taekinda Program Trial (4yrs)" at bounding box center [446, 275] width 60 height 19
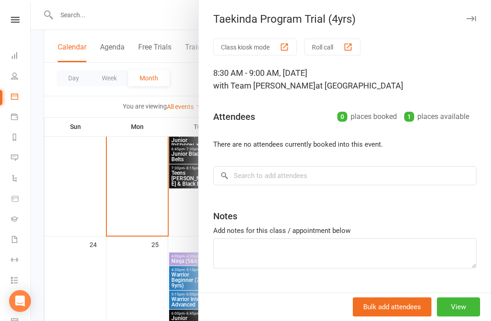
click at [474, 20] on icon "button" at bounding box center [471, 18] width 10 height 5
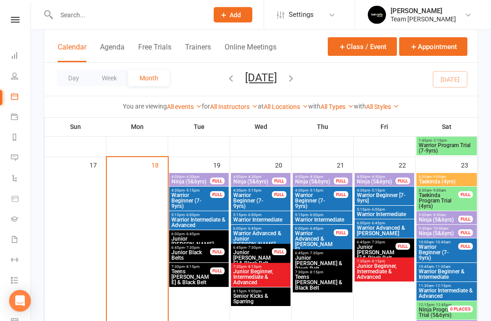
click at [444, 202] on span "Taekinda Program Trial (4yrs)" at bounding box center [438, 201] width 40 height 16
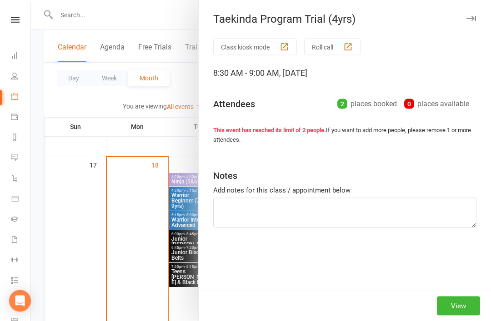
scroll to position [626, 0]
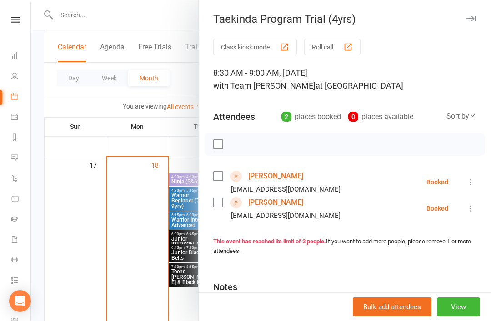
click at [471, 20] on icon "button" at bounding box center [471, 18] width 10 height 5
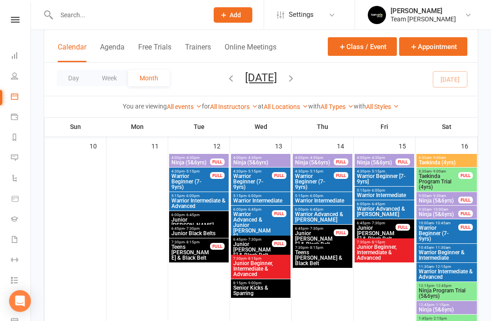
scroll to position [442, 0]
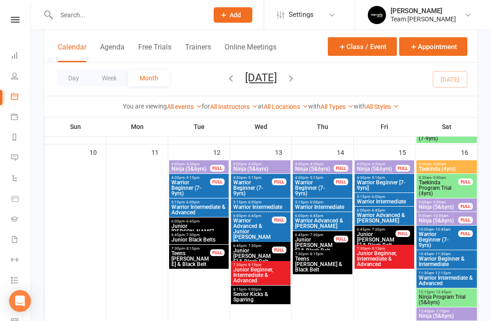
click at [449, 184] on span "Taekinda Program Trial (4yrs)" at bounding box center [438, 188] width 40 height 16
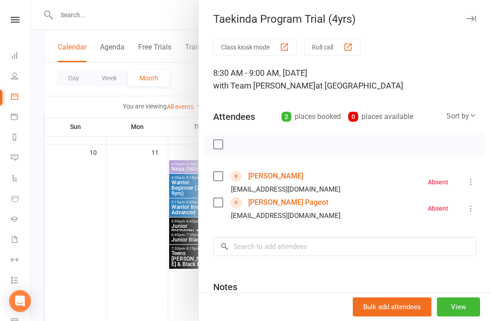
click at [475, 19] on icon "button" at bounding box center [471, 18] width 10 height 5
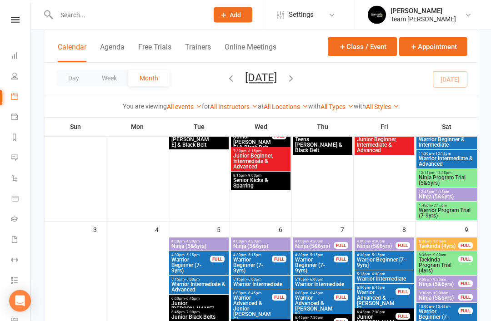
scroll to position [168, 0]
click at [11, 95] on icon at bounding box center [14, 96] width 7 height 7
click at [11, 97] on icon at bounding box center [14, 96] width 7 height 7
click at [11, 103] on link "Calendar" at bounding box center [21, 97] width 20 height 20
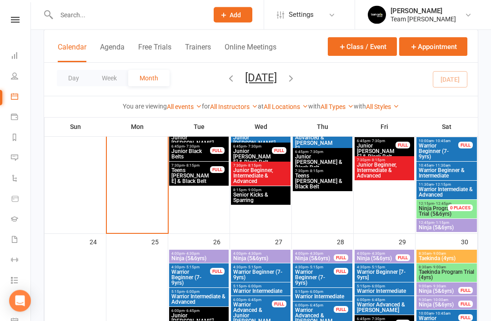
scroll to position [733, 0]
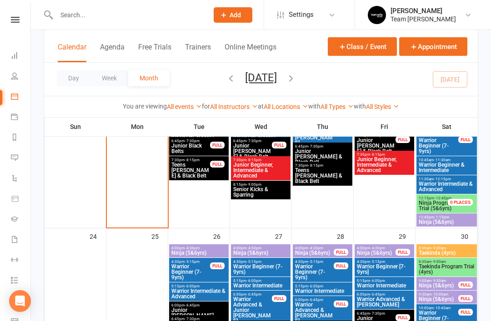
click at [448, 272] on span "Taekinda Program Trial (4yrs)" at bounding box center [446, 269] width 57 height 11
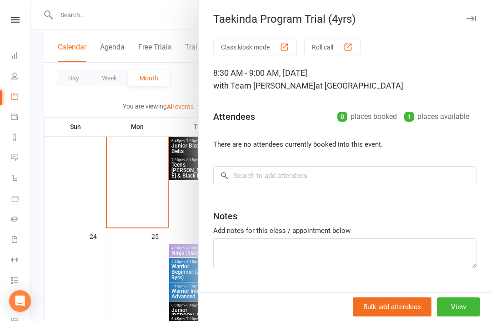
click at [468, 23] on button "button" at bounding box center [470, 18] width 11 height 11
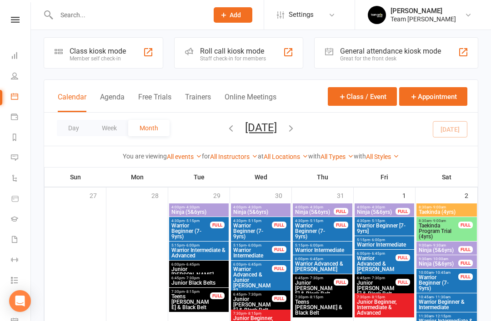
scroll to position [0, 0]
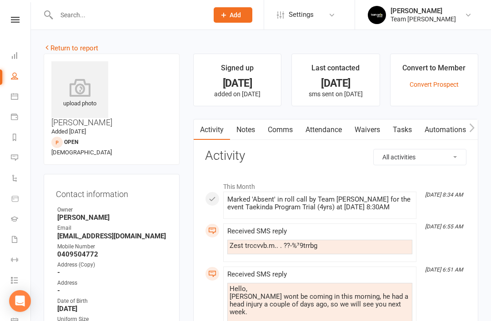
click at [53, 50] on link "Return to report" at bounding box center [71, 48] width 55 height 8
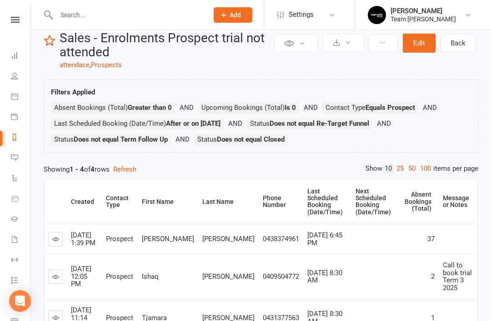
scroll to position [83, 0]
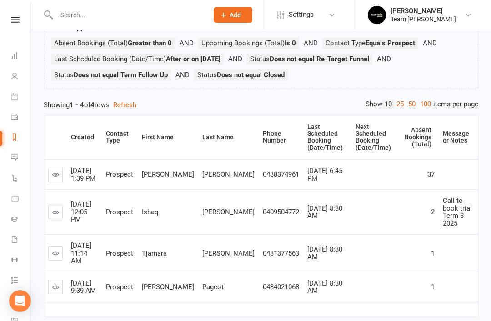
click at [53, 250] on icon at bounding box center [55, 253] width 7 height 7
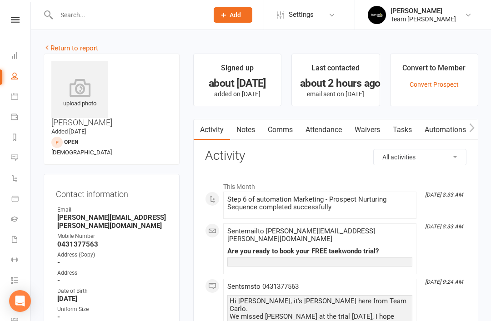
click at [56, 45] on link "Return to report" at bounding box center [71, 48] width 55 height 8
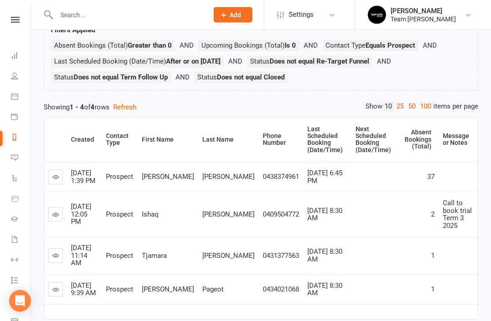
scroll to position [83, 0]
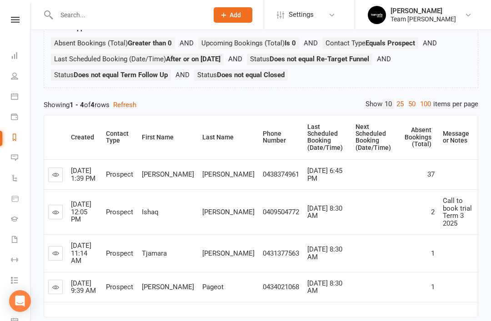
click at [53, 280] on link at bounding box center [55, 287] width 15 height 15
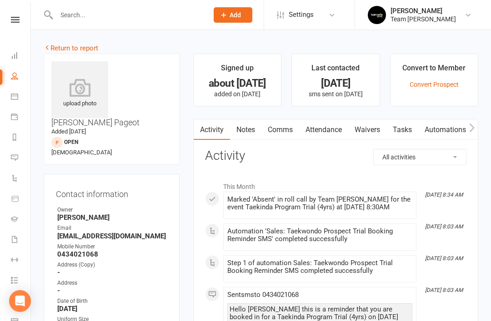
click at [246, 138] on link "Notes" at bounding box center [245, 129] width 31 height 21
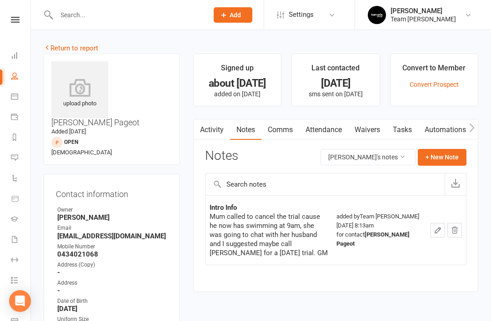
click at [55, 49] on link "Return to report" at bounding box center [71, 48] width 55 height 8
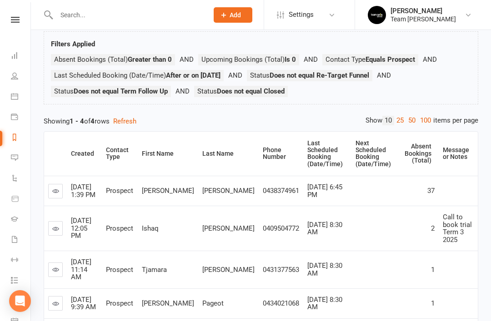
scroll to position [83, 0]
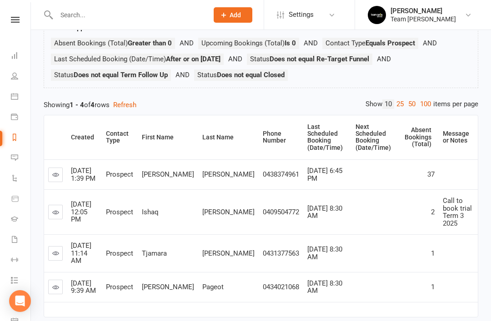
click at [59, 250] on icon at bounding box center [55, 253] width 7 height 7
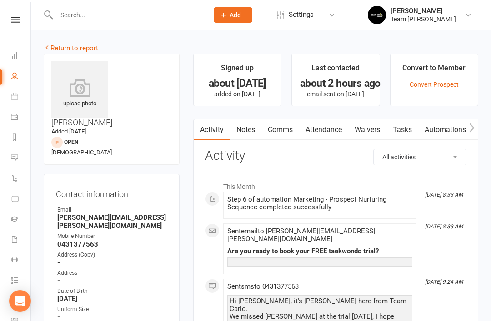
click at [249, 129] on link "Notes" at bounding box center [245, 129] width 31 height 21
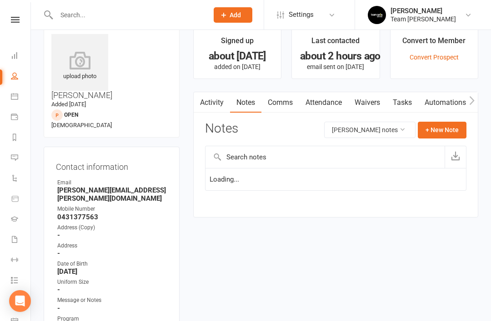
scroll to position [29, 0]
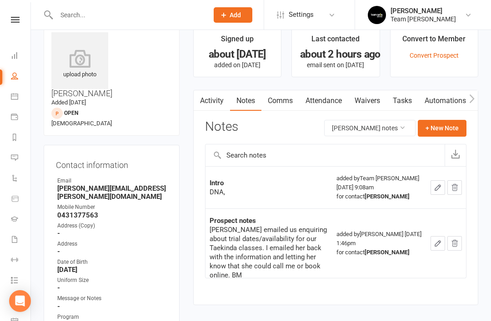
click at [215, 101] on link "Activity" at bounding box center [211, 100] width 36 height 21
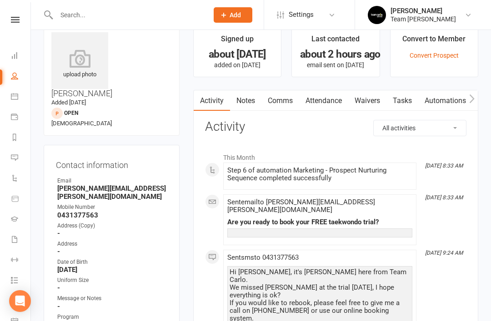
click at [14, 98] on icon at bounding box center [14, 96] width 7 height 7
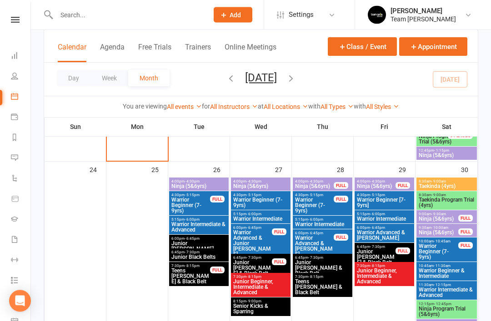
scroll to position [800, 0]
click at [455, 186] on span "Taekinda (4yrs)" at bounding box center [446, 185] width 57 height 5
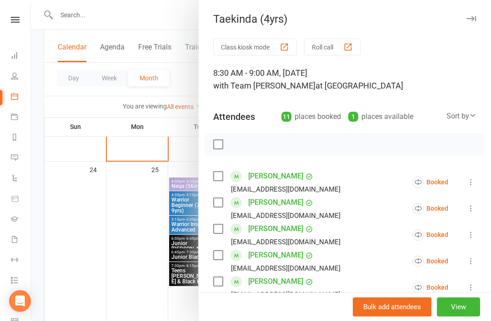
click at [476, 16] on button "button" at bounding box center [470, 18] width 11 height 11
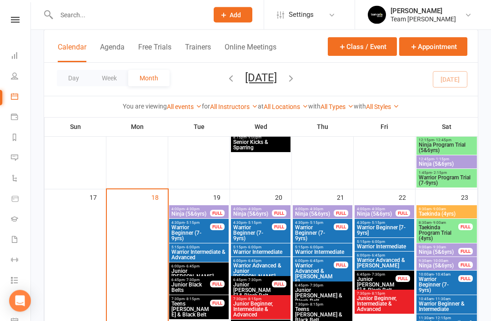
scroll to position [580, 0]
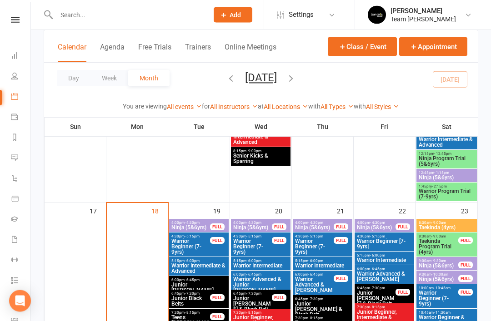
click at [442, 243] on span "Taekinda Program Trial (4yrs)" at bounding box center [438, 247] width 40 height 16
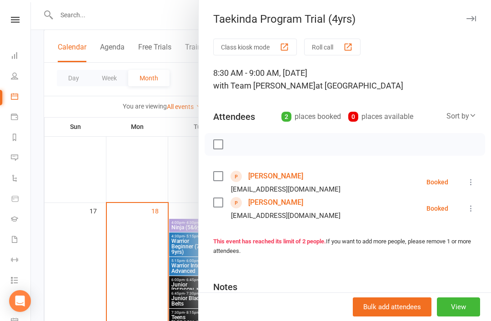
click at [292, 203] on link "[PERSON_NAME]" at bounding box center [275, 202] width 55 height 15
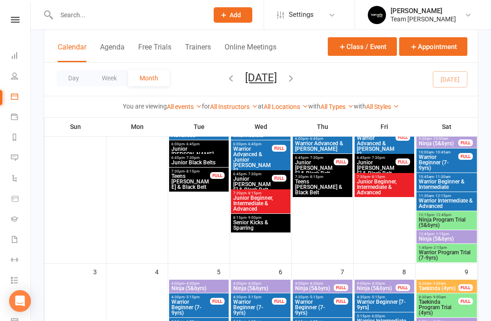
scroll to position [125, 0]
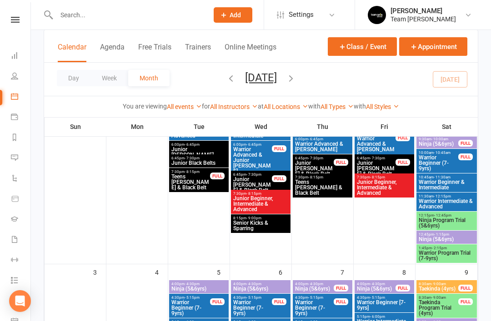
click at [14, 144] on link "Reports" at bounding box center [21, 138] width 20 height 20
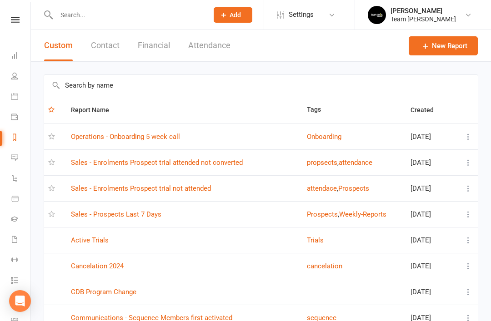
click at [186, 191] on link "Sales - Enrolments Prospect trial not attended" at bounding box center [141, 188] width 140 height 8
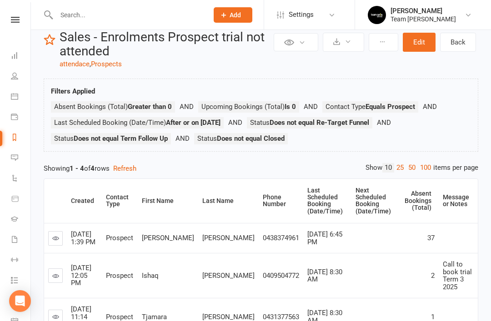
scroll to position [83, 0]
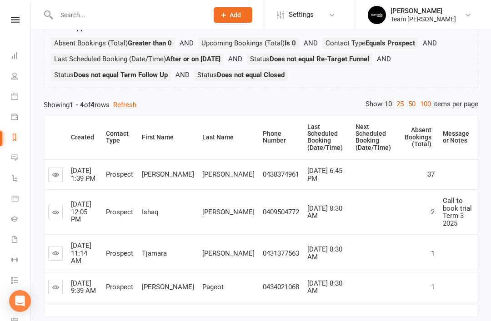
click at [53, 250] on icon at bounding box center [55, 253] width 7 height 7
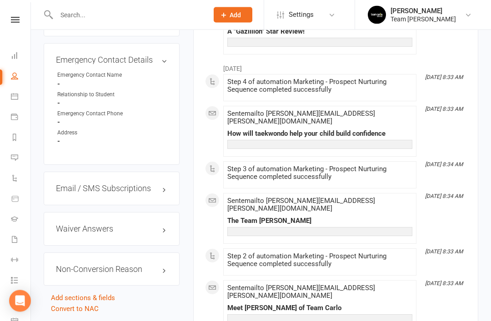
scroll to position [687, 0]
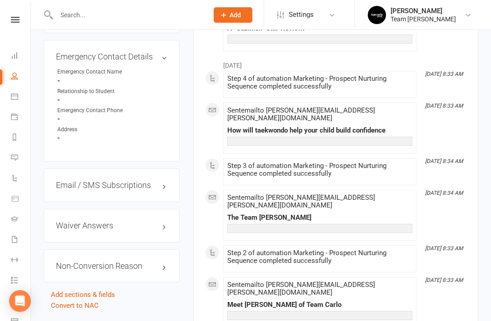
click at [0, 0] on link "edit" at bounding box center [0, 0] width 0 height 0
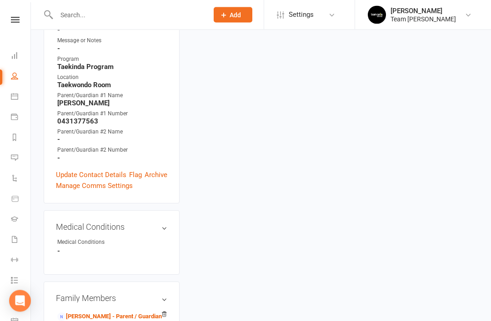
scroll to position [74, 0]
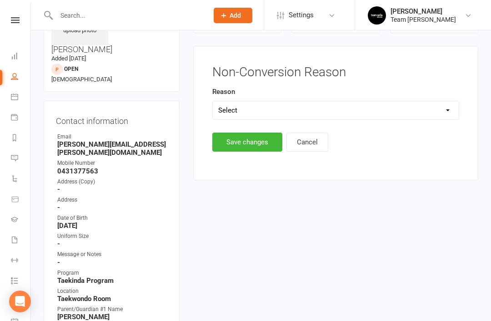
click at [415, 114] on select "Select Timetable Financial Location Not TC fit No response DNA Trial" at bounding box center [336, 110] width 246 height 18
select select "DNA Trial"
click at [259, 140] on button "Save changes" at bounding box center [247, 142] width 70 height 19
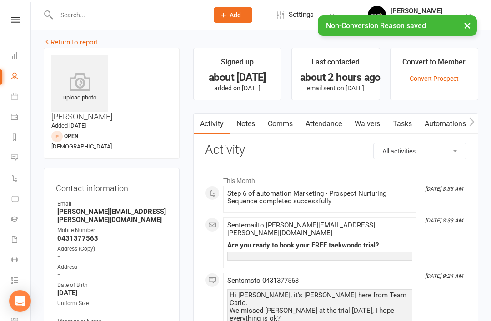
scroll to position [0, 0]
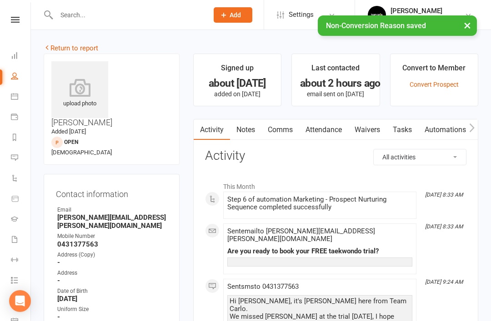
click at [55, 50] on link "Return to report" at bounding box center [71, 48] width 55 height 8
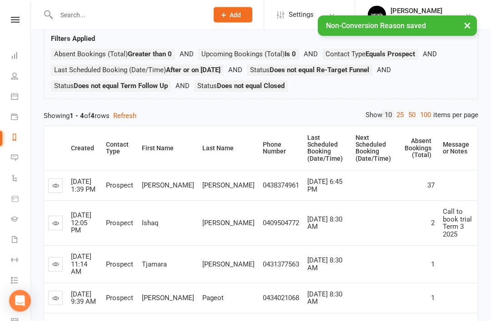
scroll to position [83, 0]
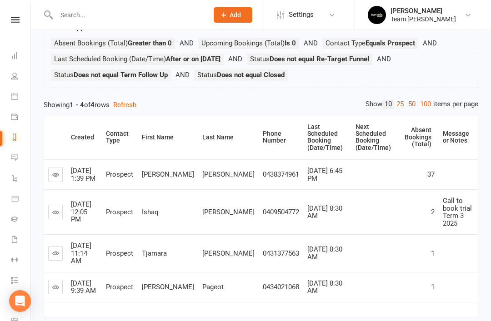
click at [17, 138] on icon at bounding box center [14, 137] width 7 height 7
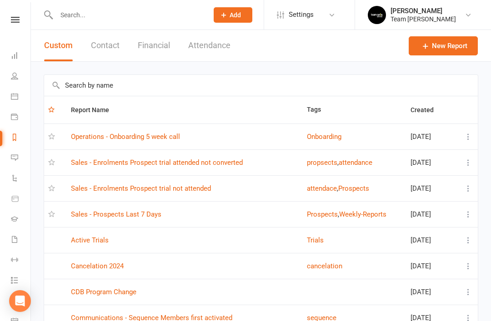
click at [215, 160] on link "Sales - Enrolments Prospect trial attended not converted" at bounding box center [157, 163] width 172 height 8
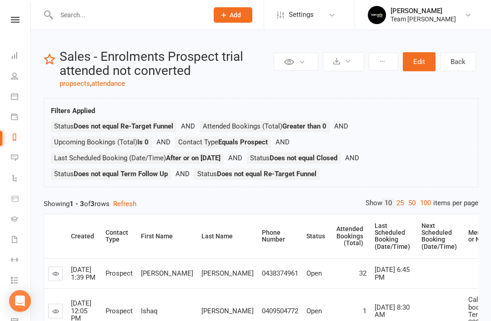
click at [16, 141] on link "Reports" at bounding box center [21, 138] width 20 height 20
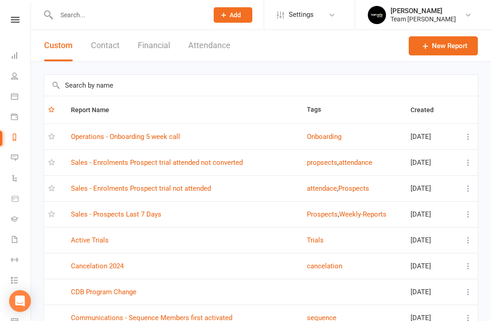
click at [145, 215] on link "Sales - Prospects Last 7 Days" at bounding box center [116, 214] width 90 height 8
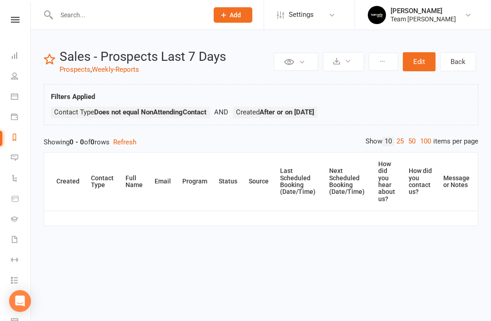
click at [17, 144] on link "Reports" at bounding box center [21, 138] width 20 height 20
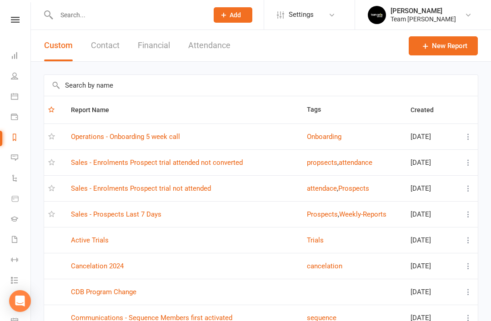
click at [157, 89] on input "text" at bounding box center [260, 85] width 433 height 21
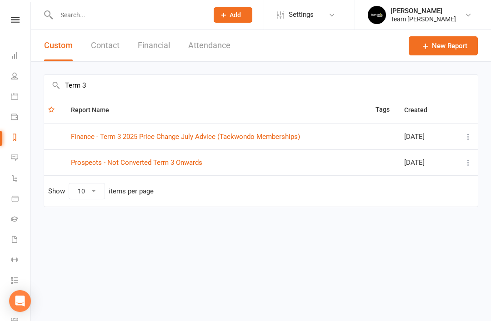
type input "Term 3"
click at [180, 162] on link "Prospects - Not Converted Term 3 Onwards" at bounding box center [136, 163] width 131 height 8
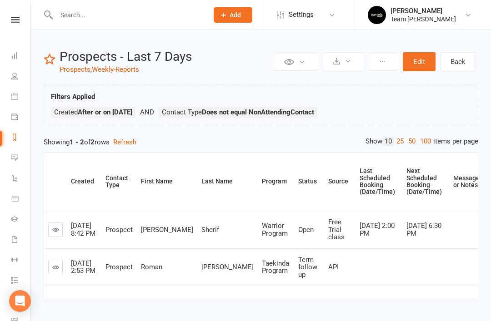
click at [15, 142] on link "Reports" at bounding box center [21, 138] width 20 height 20
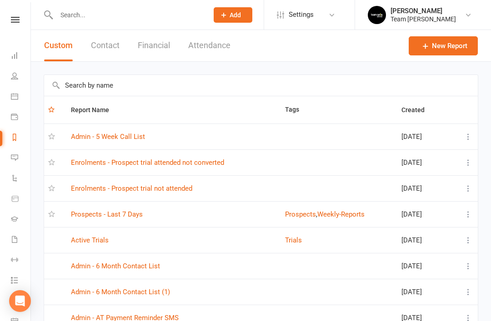
click at [128, 216] on link "Prospects - Last 7 Days" at bounding box center [107, 214] width 72 height 8
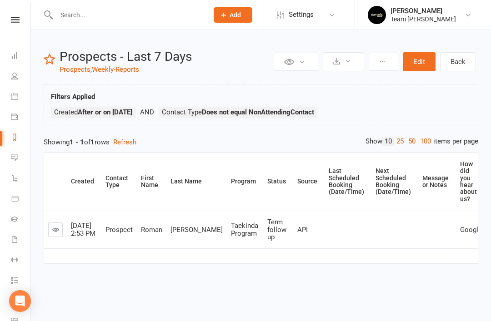
click at [14, 94] on icon at bounding box center [14, 96] width 7 height 7
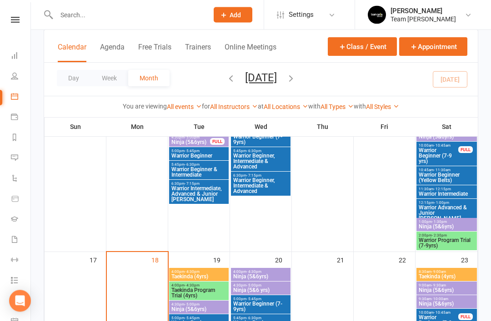
scroll to position [455, 0]
click at [199, 293] on span "Taekinda Program Trial (4yrs)" at bounding box center [199, 293] width 56 height 11
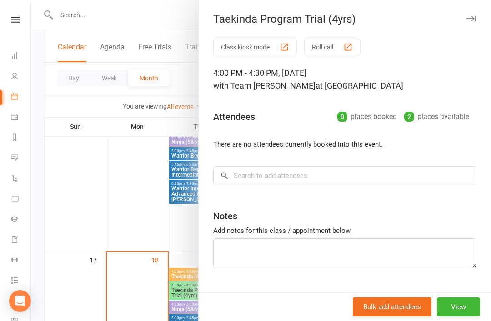
click at [473, 17] on icon "button" at bounding box center [471, 18] width 10 height 5
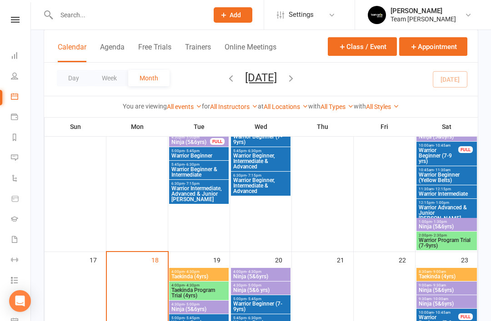
click at [206, 276] on span "Taekinda (4yrs)" at bounding box center [199, 276] width 56 height 5
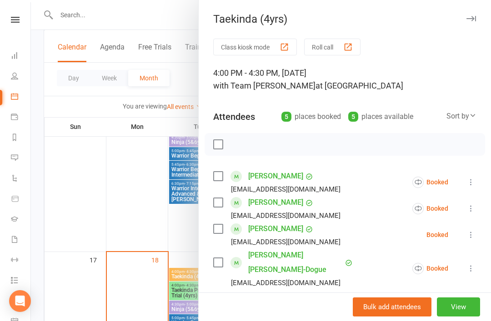
click at [474, 18] on icon "button" at bounding box center [471, 18] width 10 height 5
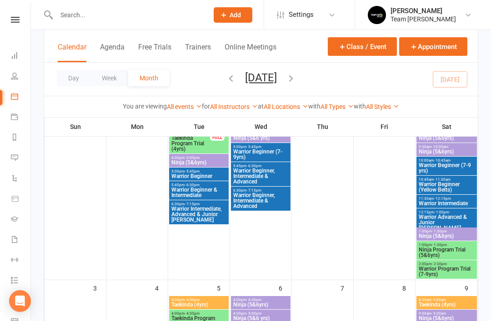
scroll to position [86, 0]
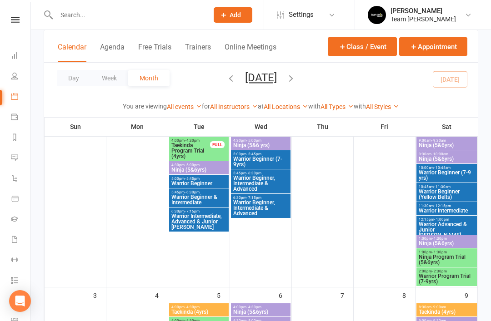
click at [12, 144] on link "Reports" at bounding box center [21, 138] width 20 height 20
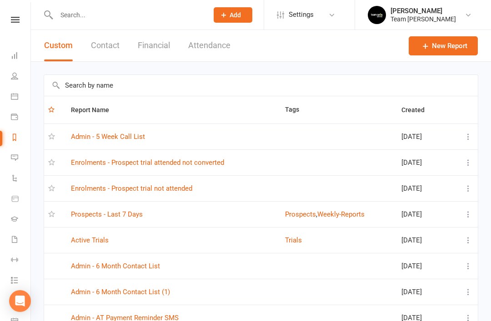
click at [183, 190] on link "Enrolments - Prospect trial not attended" at bounding box center [131, 188] width 121 height 8
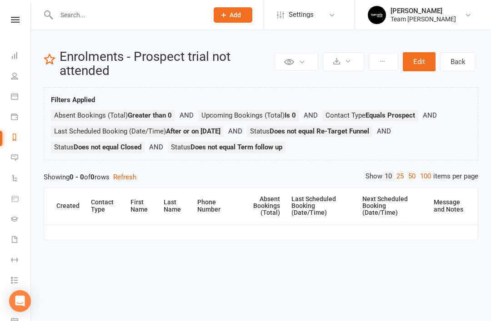
click at [13, 139] on icon at bounding box center [14, 137] width 7 height 7
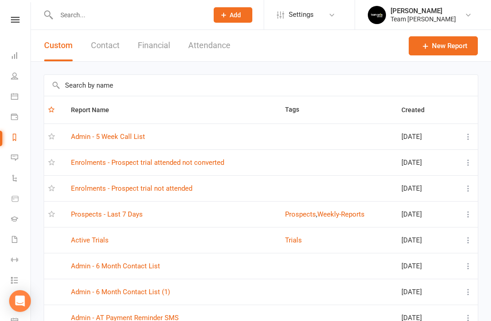
click at [163, 188] on link "Enrolments - Prospect trial not attended" at bounding box center [131, 188] width 121 height 8
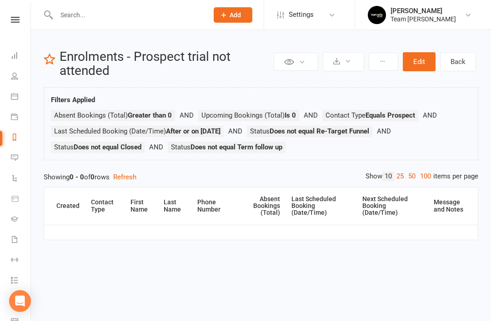
click at [15, 139] on icon at bounding box center [14, 137] width 7 height 7
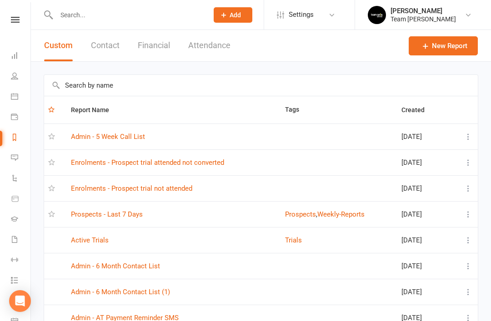
click at [204, 162] on link "Enrolments - Prospect trial attended not converted" at bounding box center [147, 163] width 153 height 8
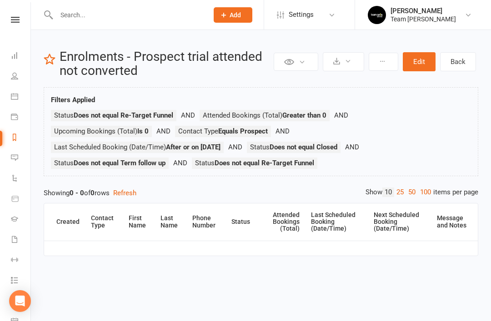
click at [7, 144] on li "Reports" at bounding box center [15, 138] width 30 height 20
click at [17, 138] on icon at bounding box center [14, 137] width 7 height 7
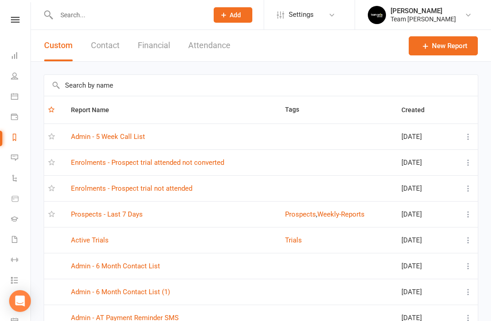
click at [130, 214] on link "Prospects - Last 7 Days" at bounding box center [107, 214] width 72 height 8
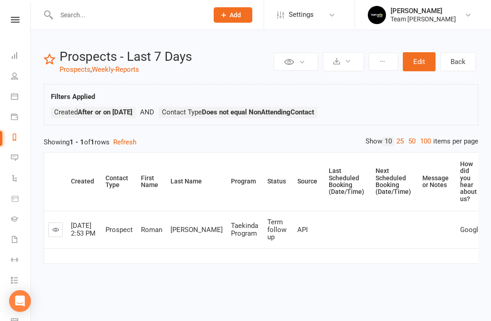
click at [53, 234] on link at bounding box center [55, 230] width 15 height 15
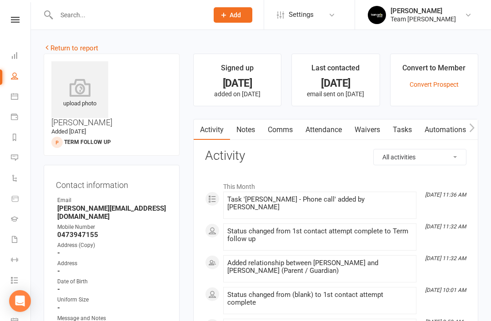
click at [15, 138] on icon at bounding box center [14, 137] width 7 height 7
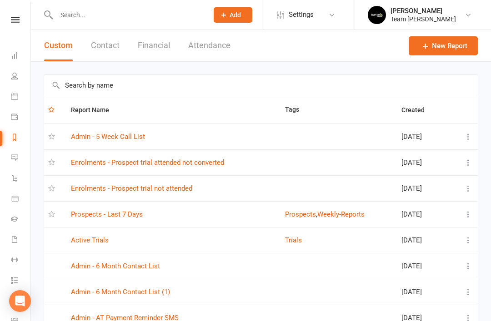
click at [160, 86] on input "text" at bounding box center [260, 85] width 433 height 21
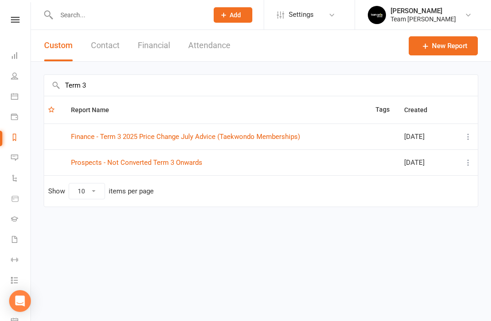
type input "Term 3"
click at [165, 164] on link "Prospects - Not Converted Term 3 Onwards" at bounding box center [136, 163] width 131 height 8
